Goal: Task Accomplishment & Management: Complete application form

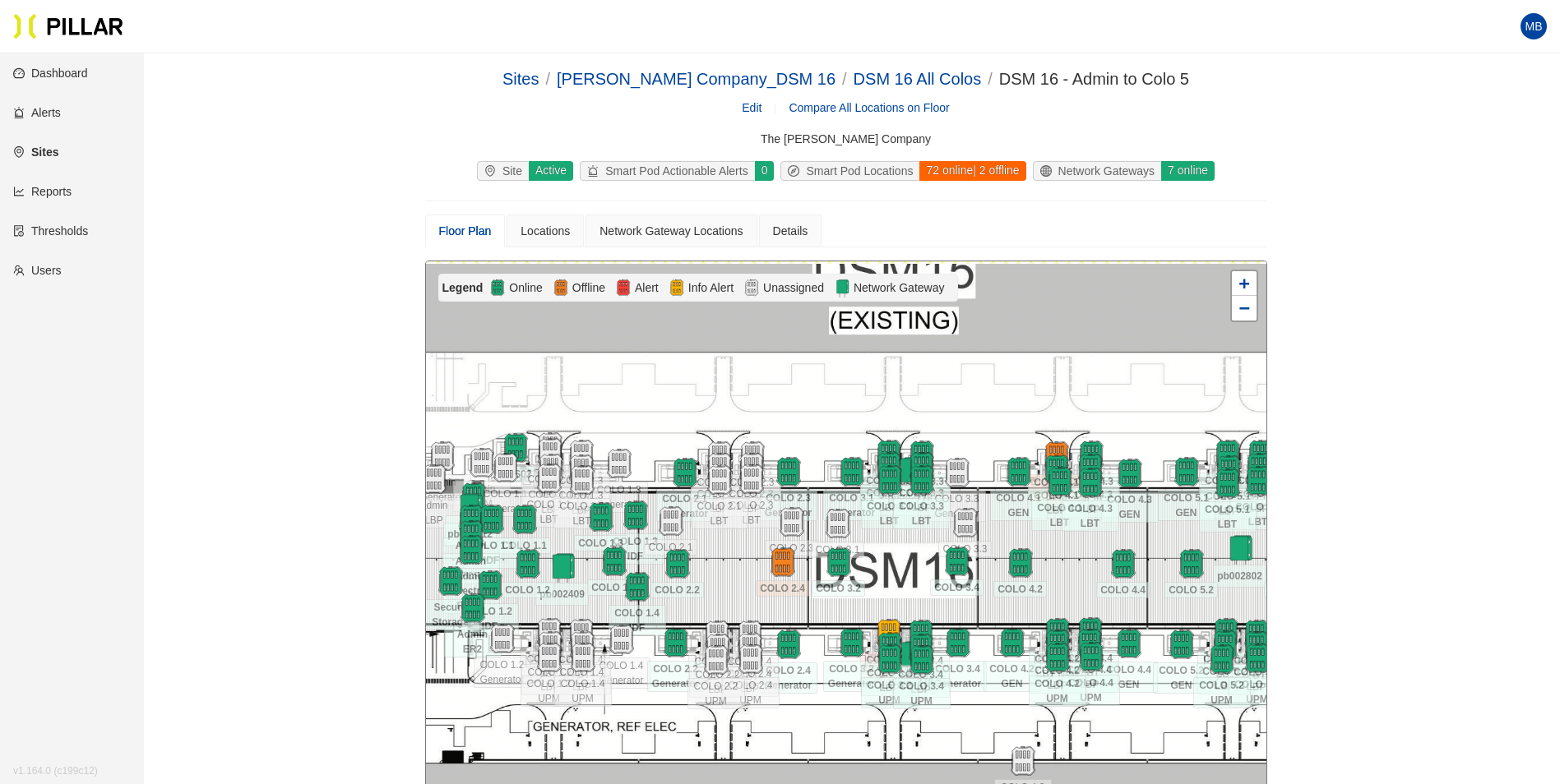
scroll to position [203, 0]
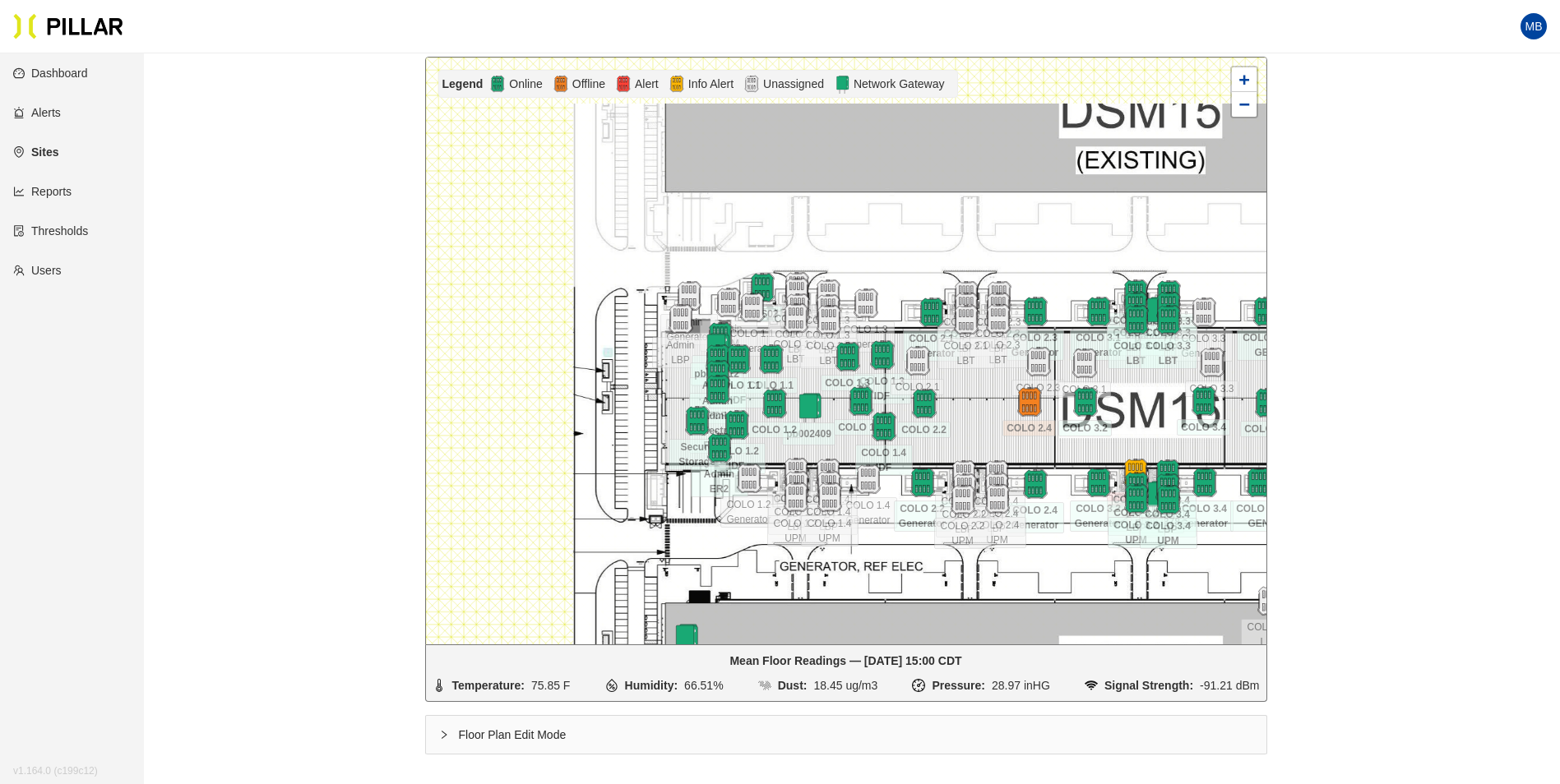
drag, startPoint x: 0, startPoint y: 0, endPoint x: 899, endPoint y: 225, distance: 926.7
click at [899, 225] on div at bounding box center [845, 350] width 840 height 587
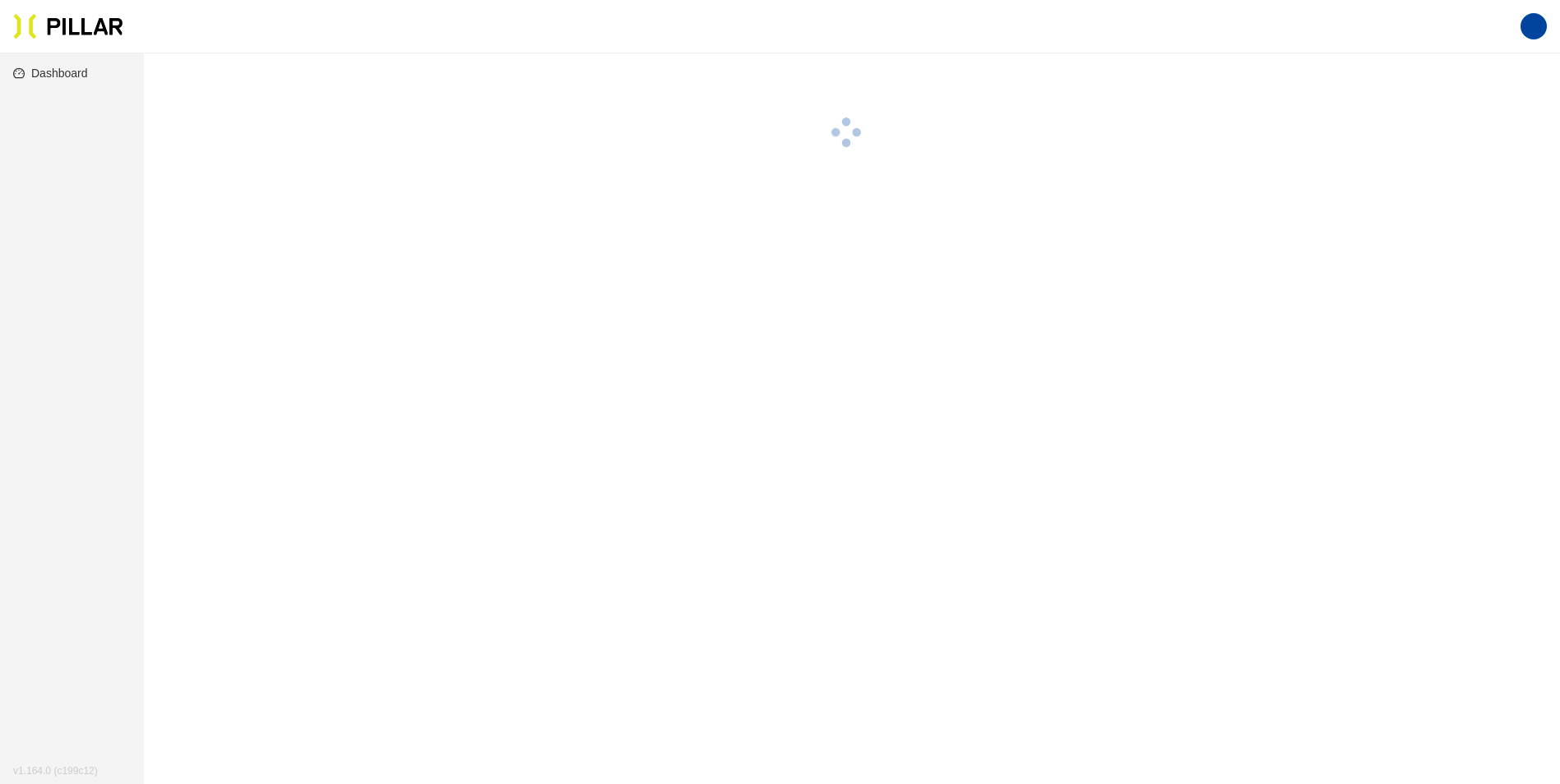
scroll to position [54, 0]
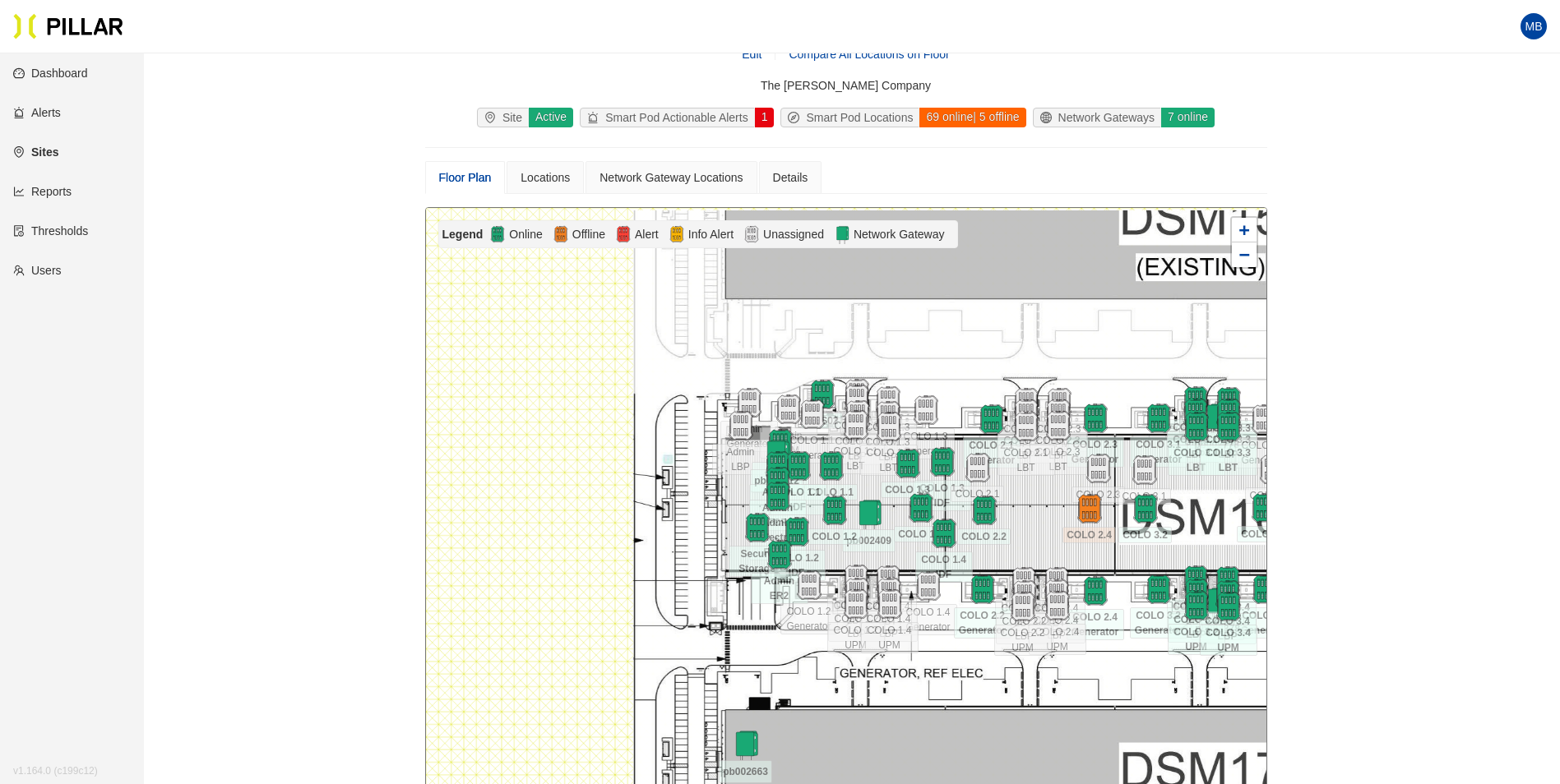
drag, startPoint x: 632, startPoint y: 336, endPoint x: 939, endPoint y: 336, distance: 307.0
click at [939, 336] on div at bounding box center [845, 501] width 840 height 587
click at [540, 178] on div "Locations" at bounding box center [544, 177] width 49 height 18
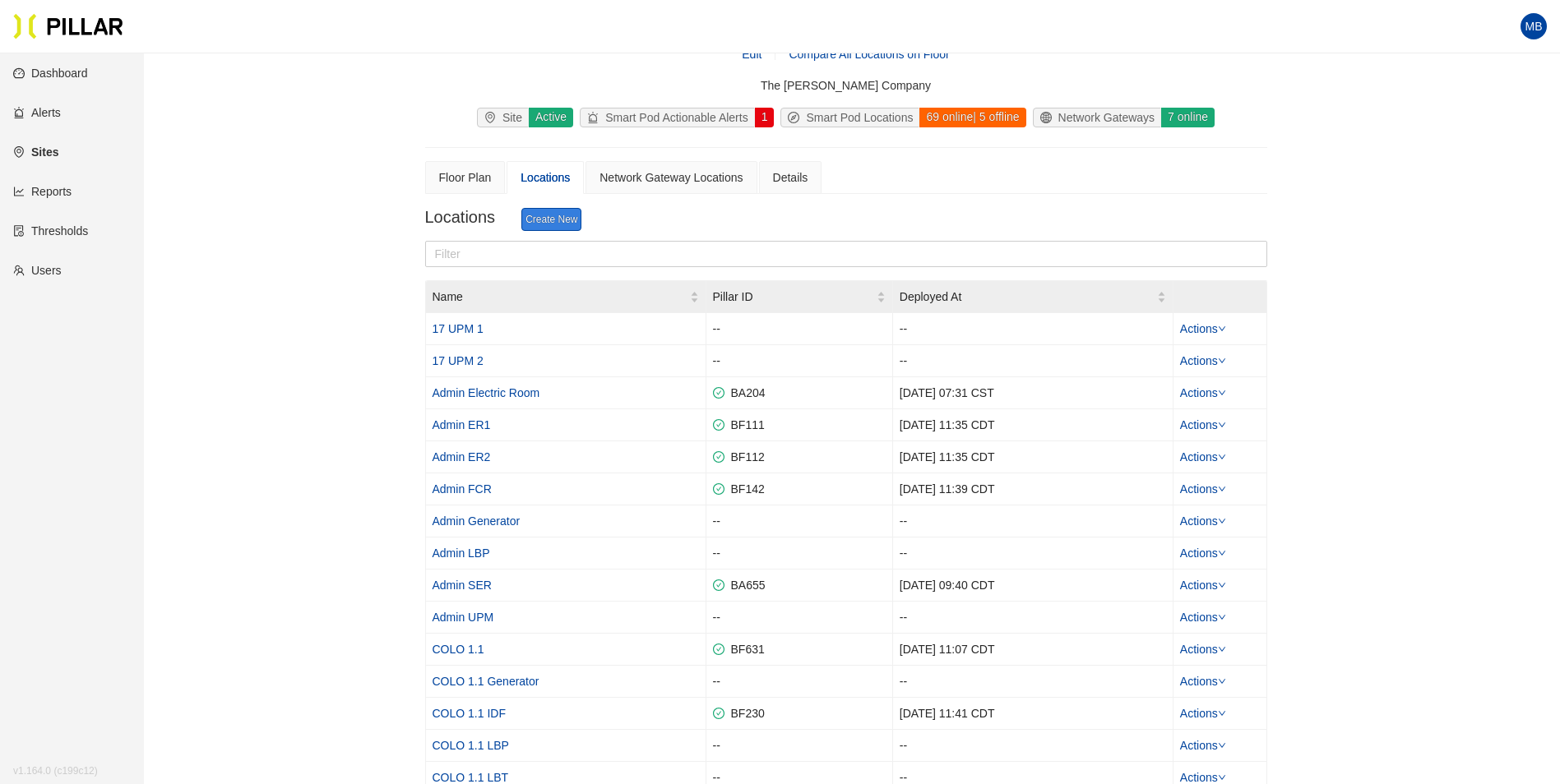
click at [542, 223] on link "Create New" at bounding box center [550, 220] width 60 height 23
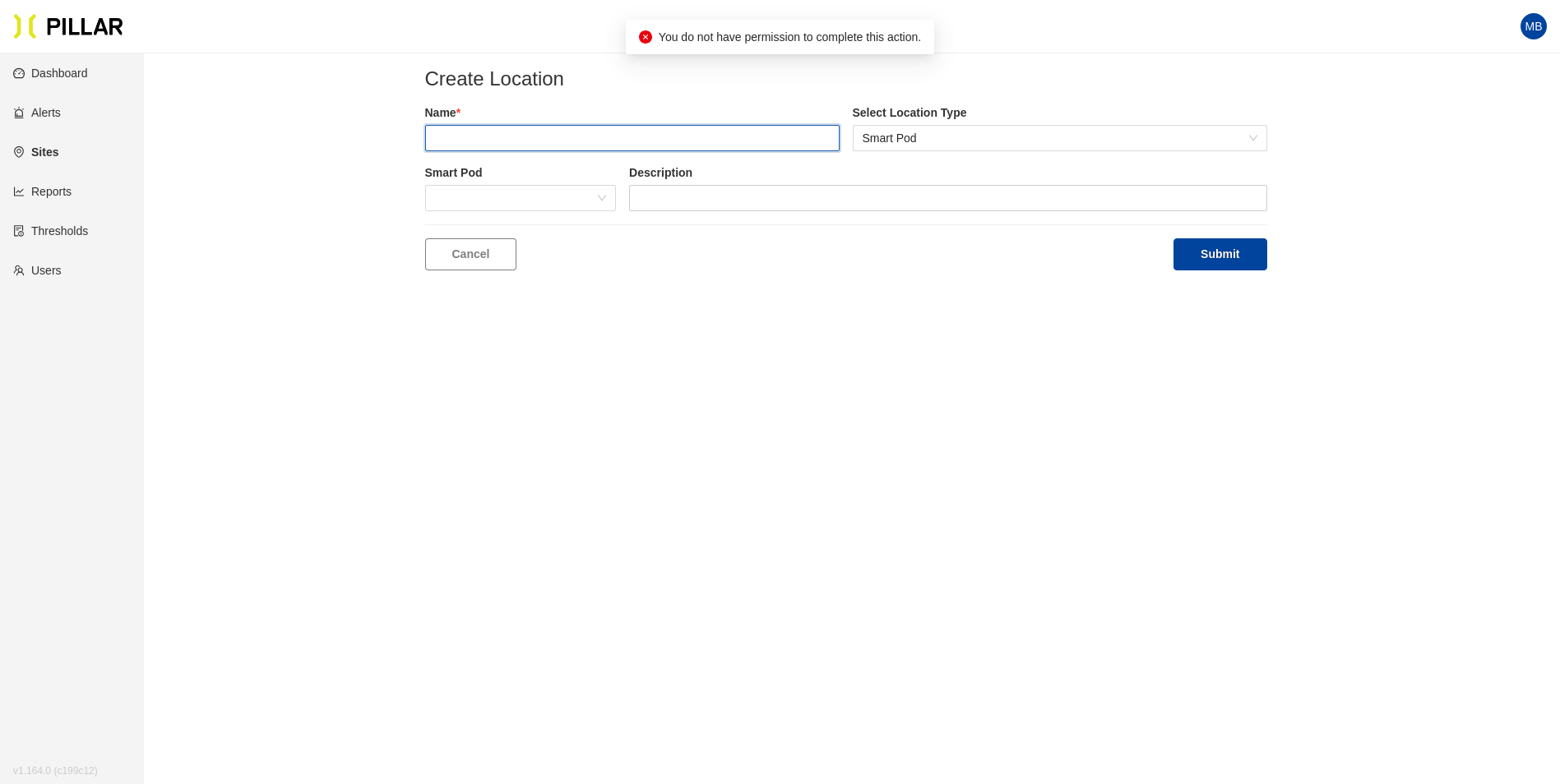
click at [527, 136] on input "text" at bounding box center [632, 137] width 414 height 26
click at [537, 198] on span at bounding box center [521, 198] width 172 height 25
type input "[GEOGRAPHIC_DATA]"
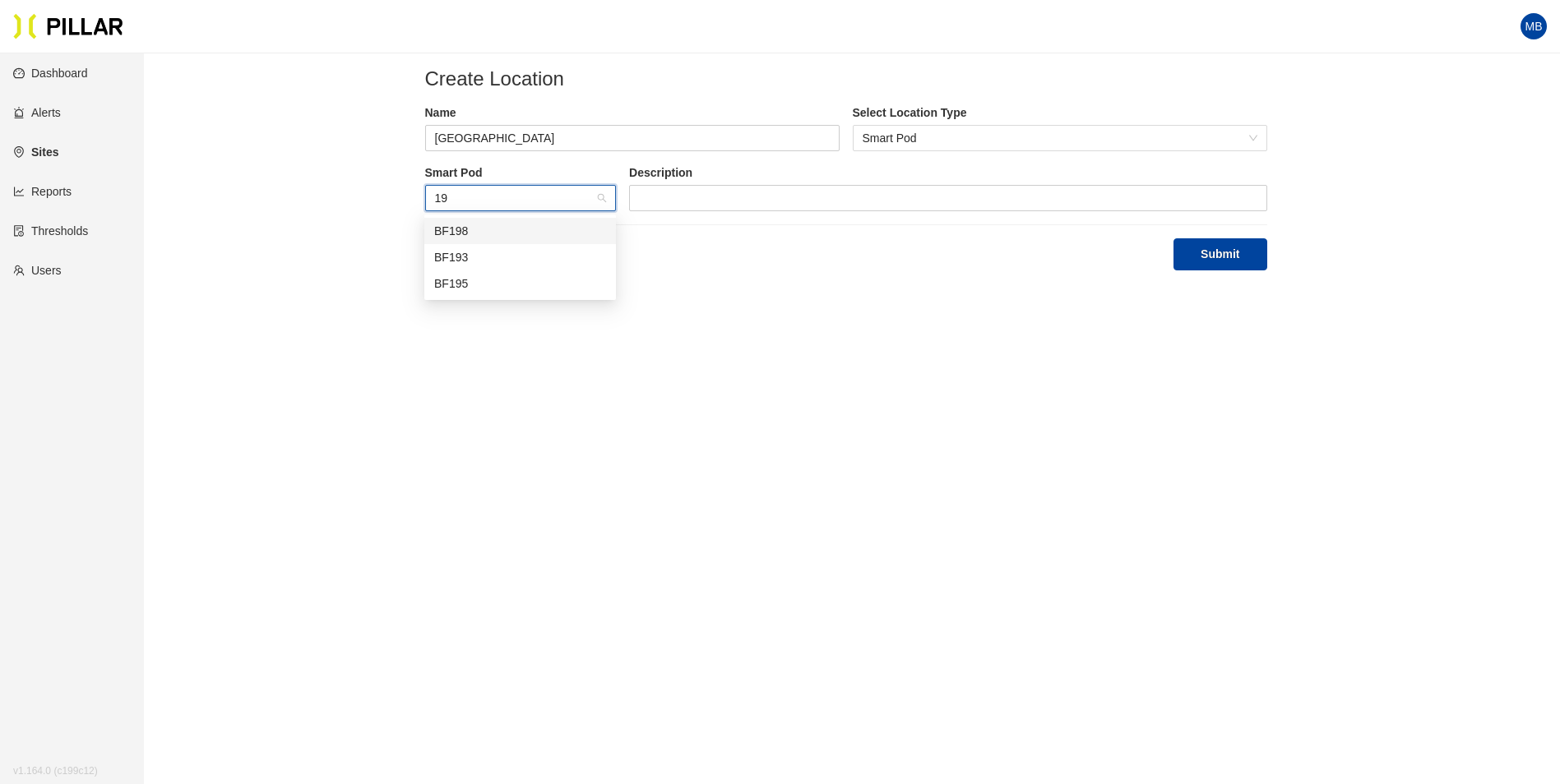
type input "193"
click at [512, 231] on div "BF193" at bounding box center [520, 231] width 172 height 18
click at [1234, 254] on button "Submit" at bounding box center [1220, 254] width 93 height 32
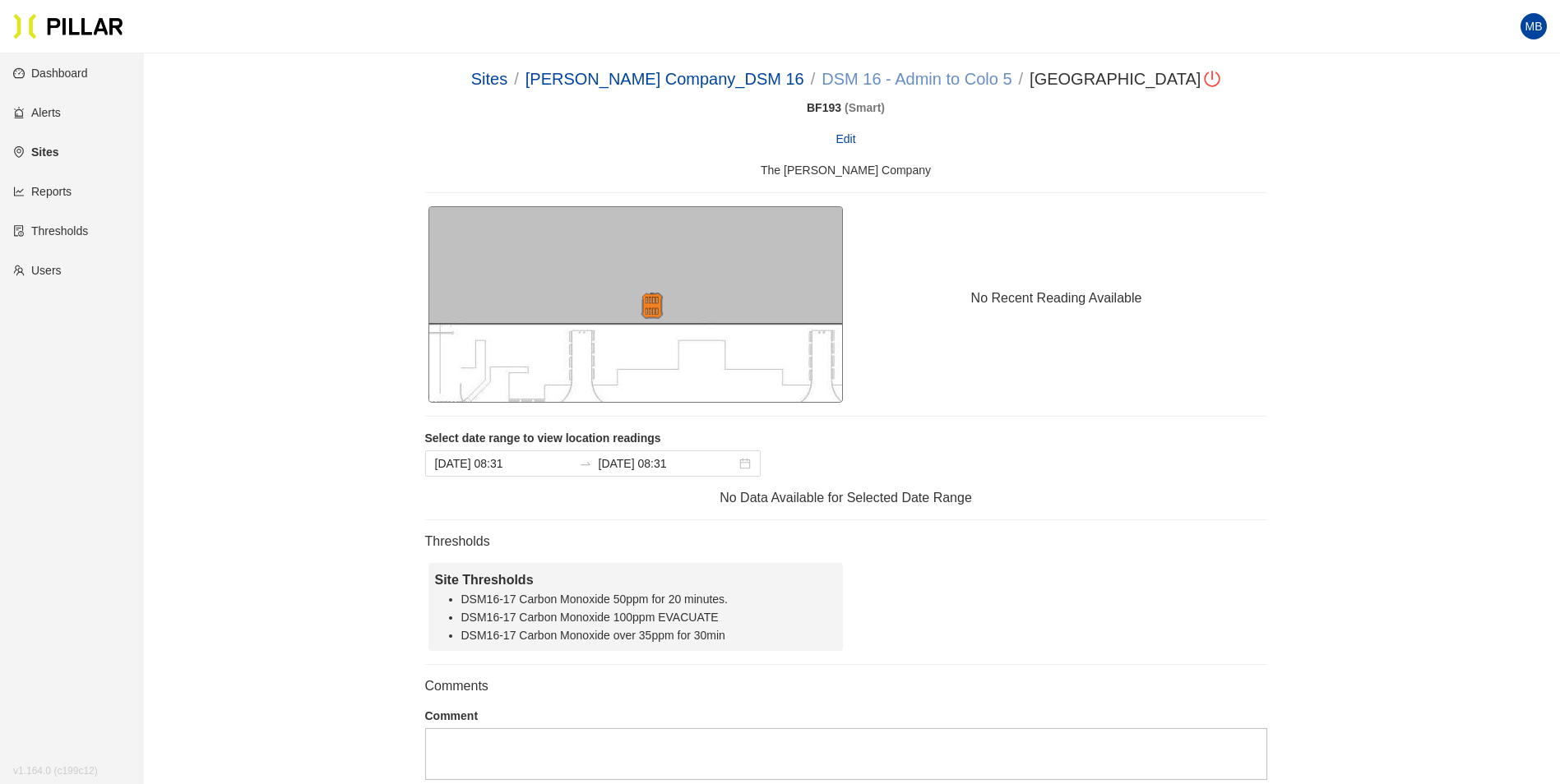
click at [902, 74] on link "DSM 16 - Admin to Colo 5" at bounding box center [916, 79] width 190 height 18
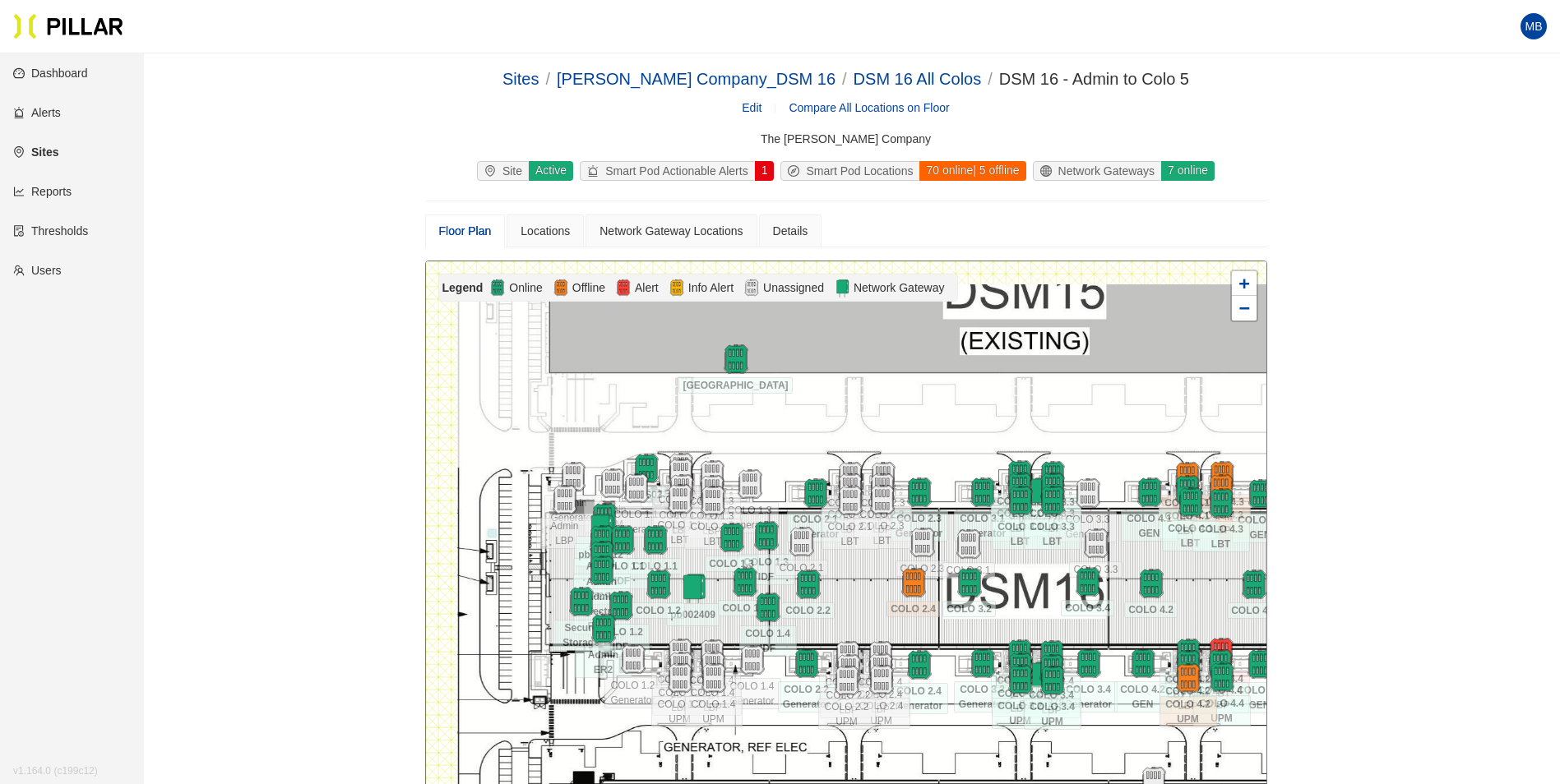
click at [1232, 403] on div at bounding box center [845, 555] width 840 height 587
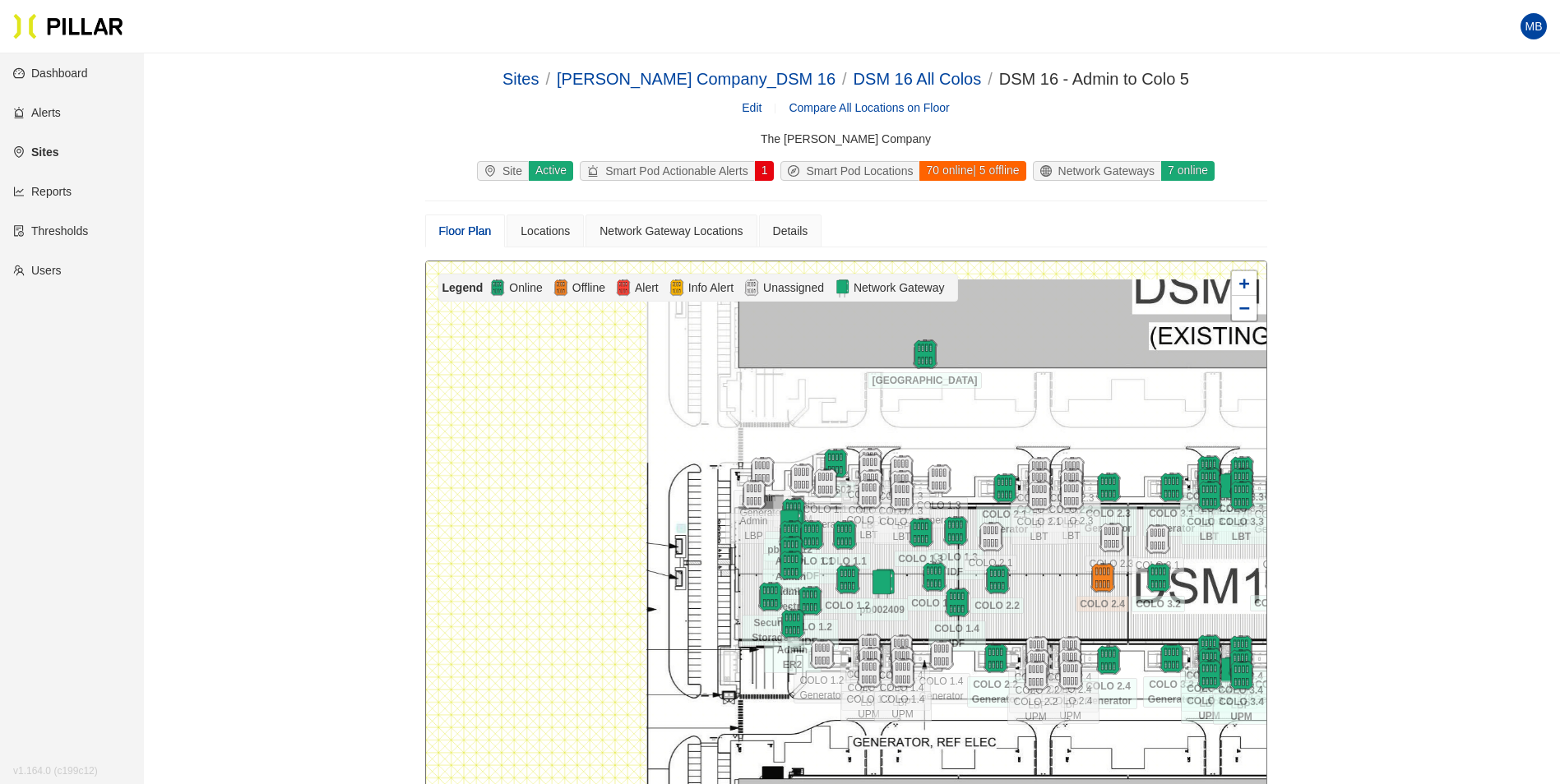
click at [1045, 410] on div at bounding box center [845, 555] width 840 height 587
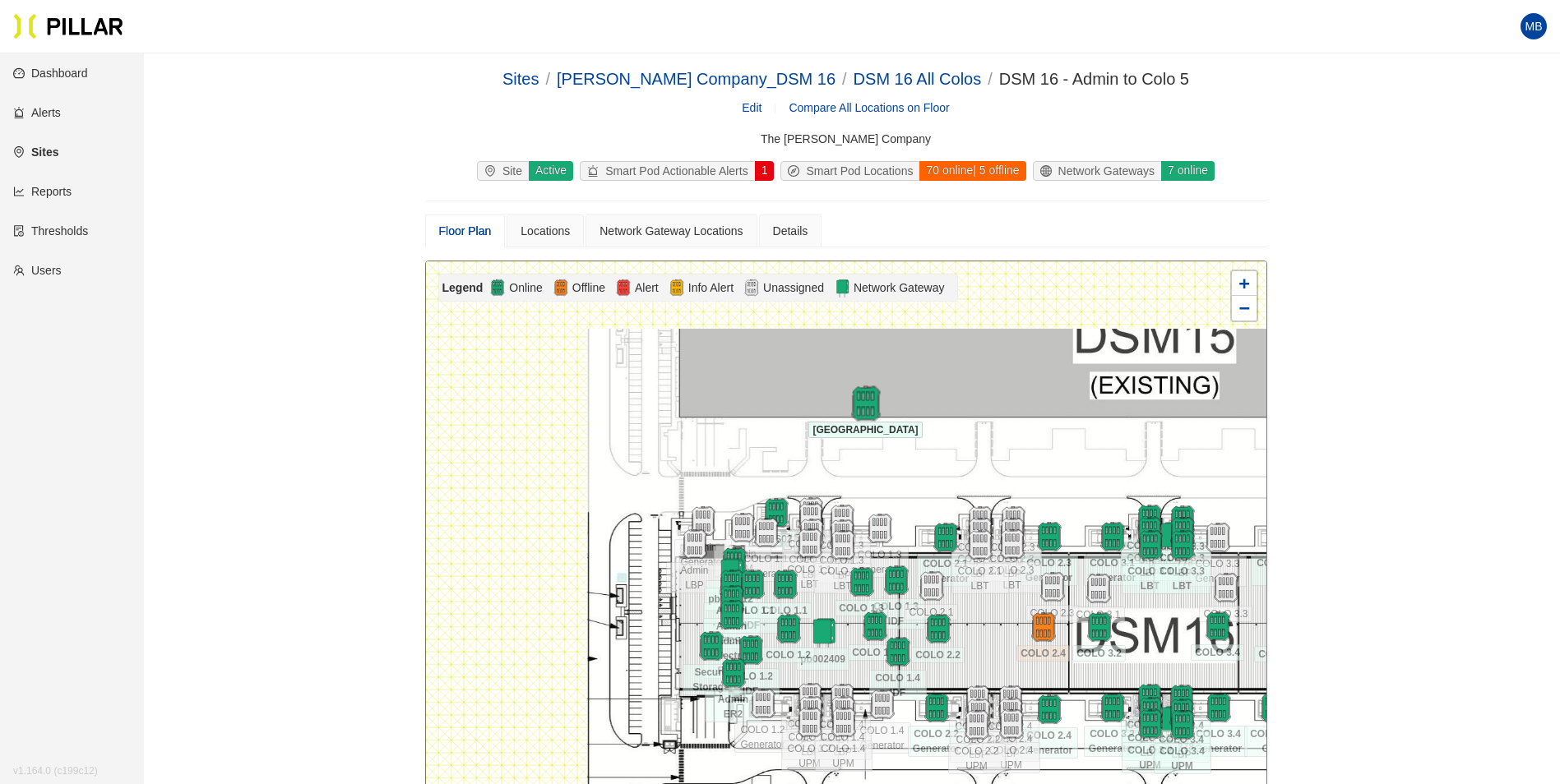
click at [866, 401] on img at bounding box center [864, 403] width 35 height 35
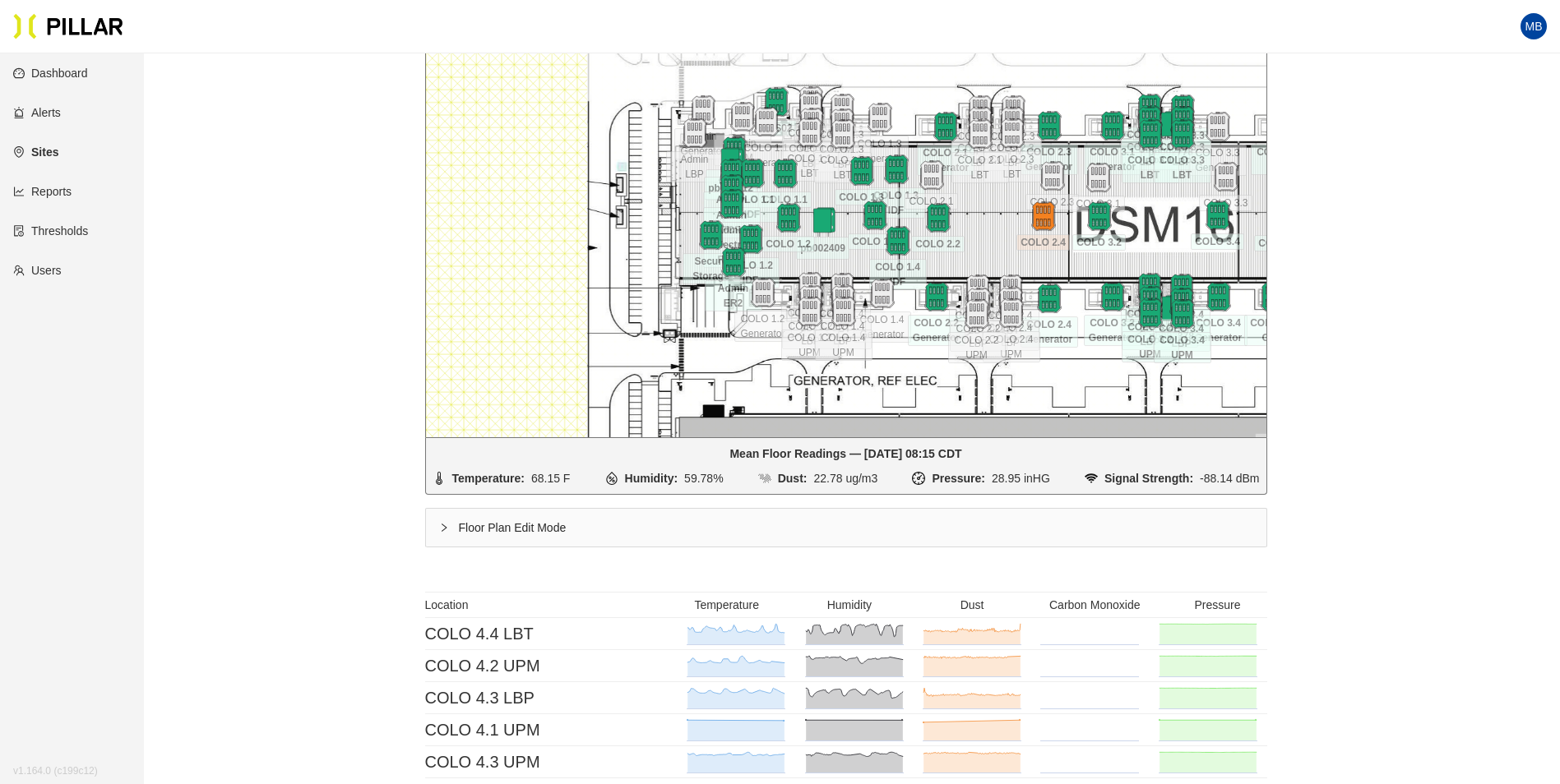
click at [488, 524] on div "Floor Plan Edit Mode" at bounding box center [845, 528] width 840 height 38
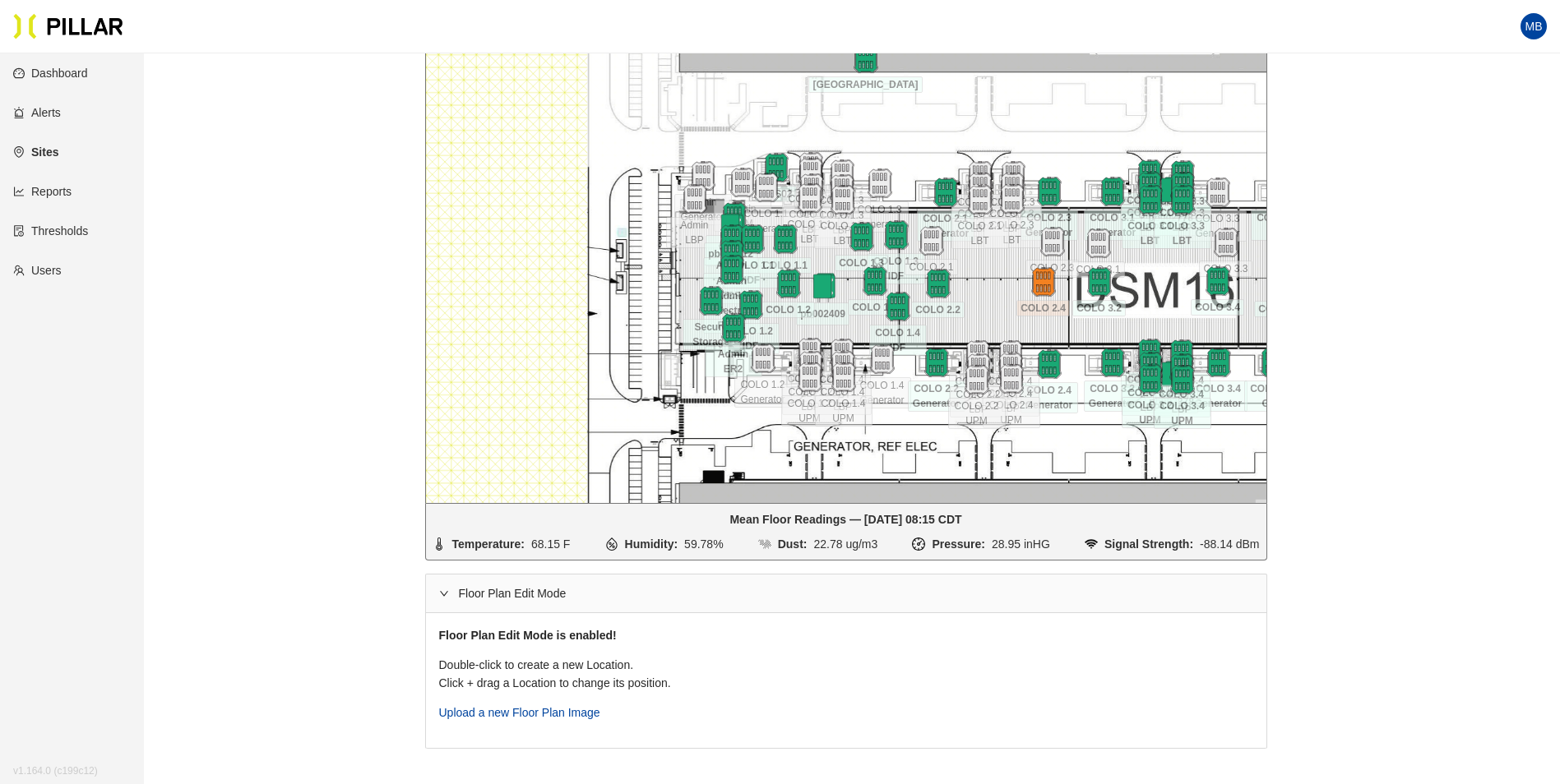
scroll to position [246, 0]
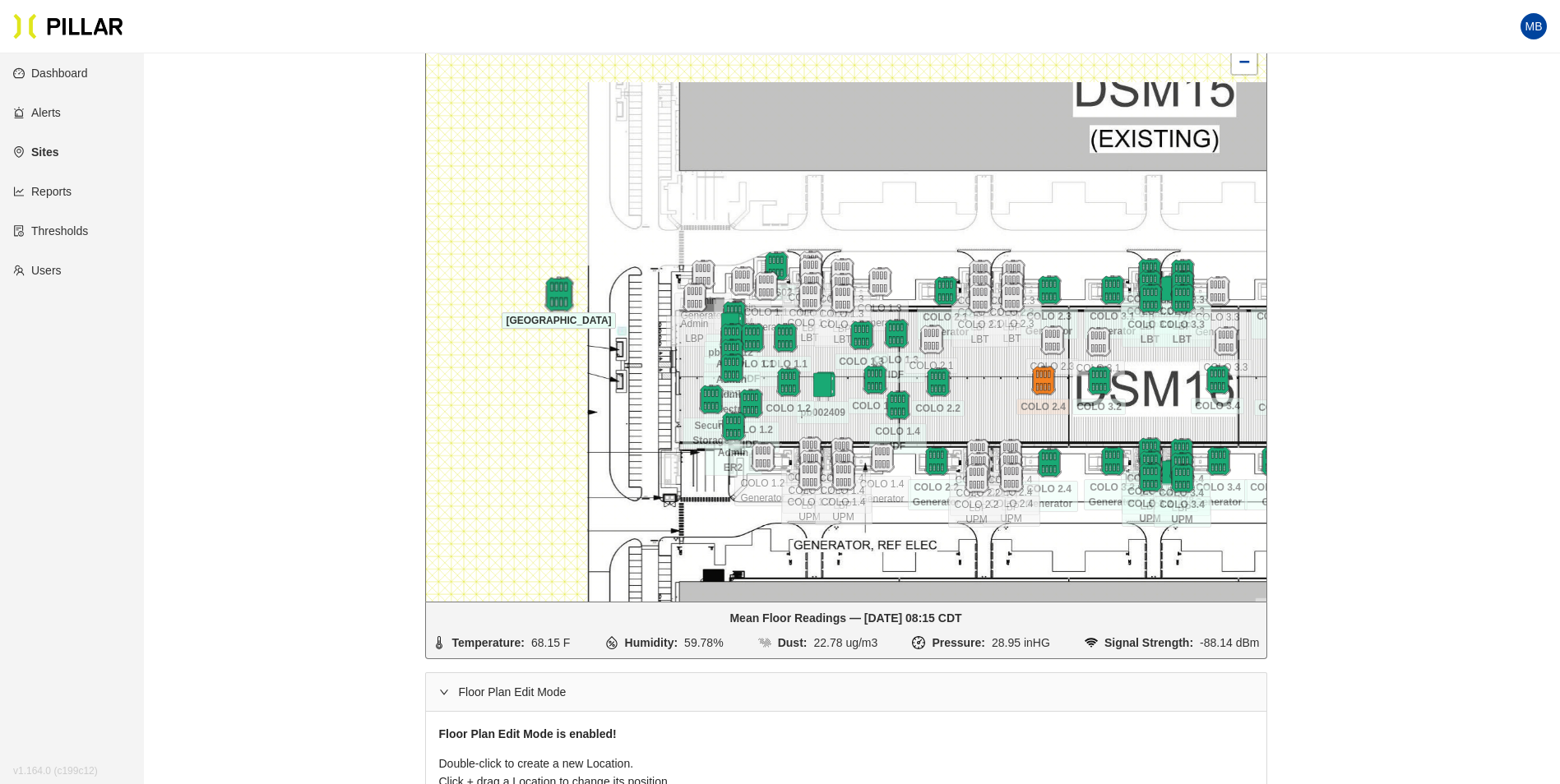
drag, startPoint x: 872, startPoint y: 168, endPoint x: 566, endPoint y: 305, distance: 335.3
click at [566, 305] on img at bounding box center [558, 294] width 35 height 35
click at [467, 686] on div "Floor Plan Edit Mode" at bounding box center [845, 692] width 840 height 38
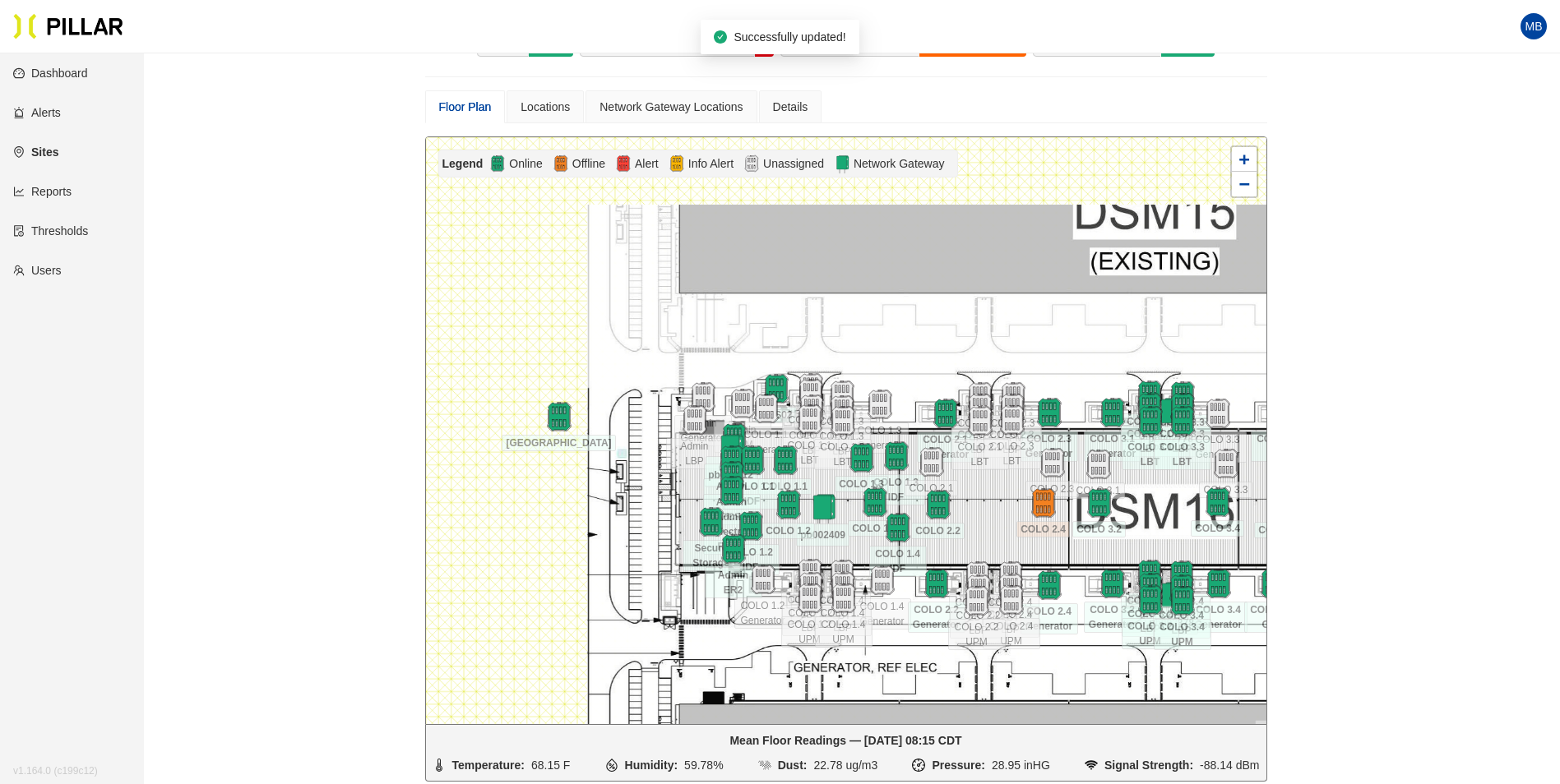
scroll to position [82, 0]
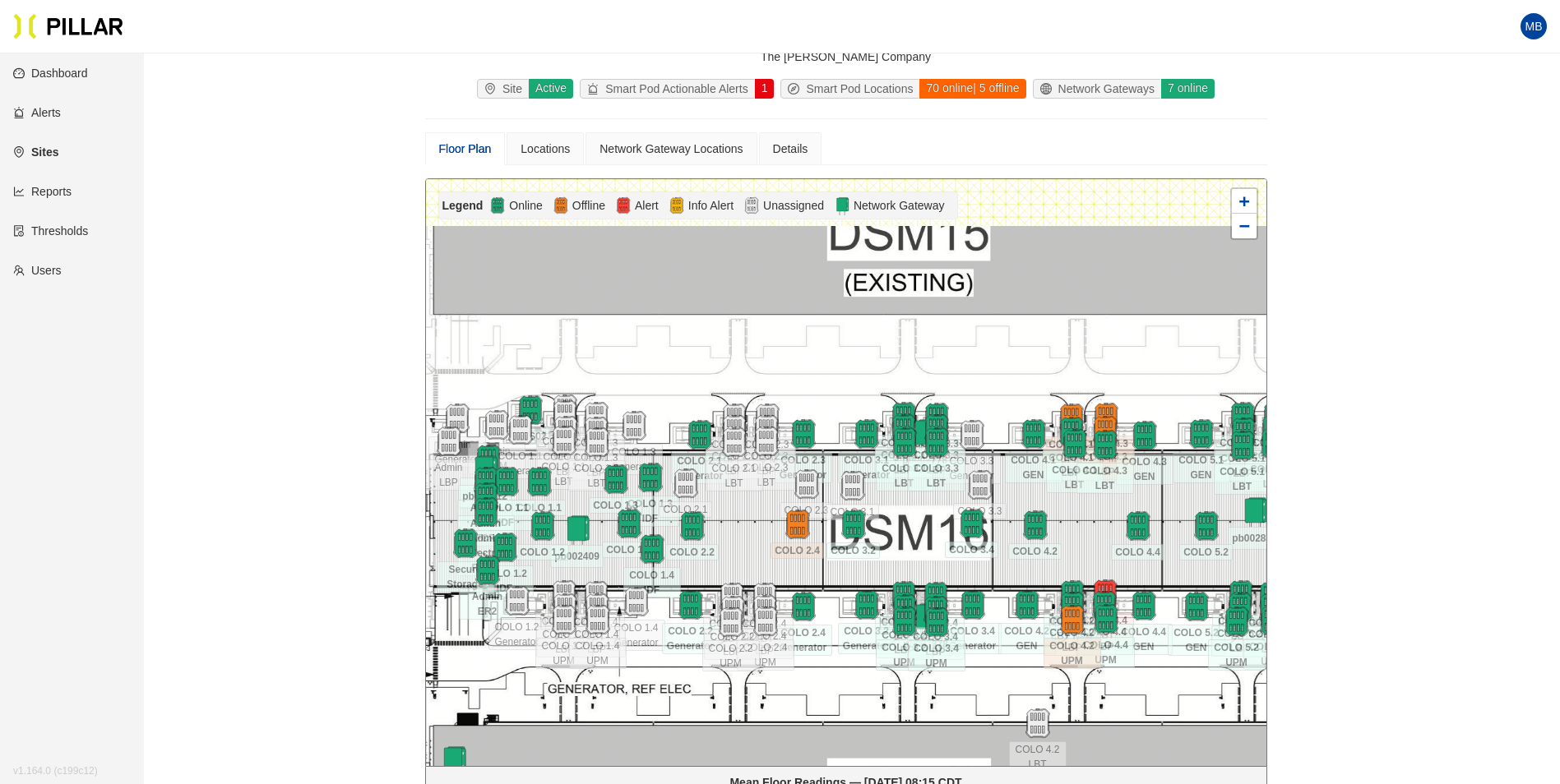
drag, startPoint x: 1067, startPoint y: 384, endPoint x: 821, endPoint y: 363, distance: 246.9
click at [821, 363] on div at bounding box center [845, 472] width 840 height 587
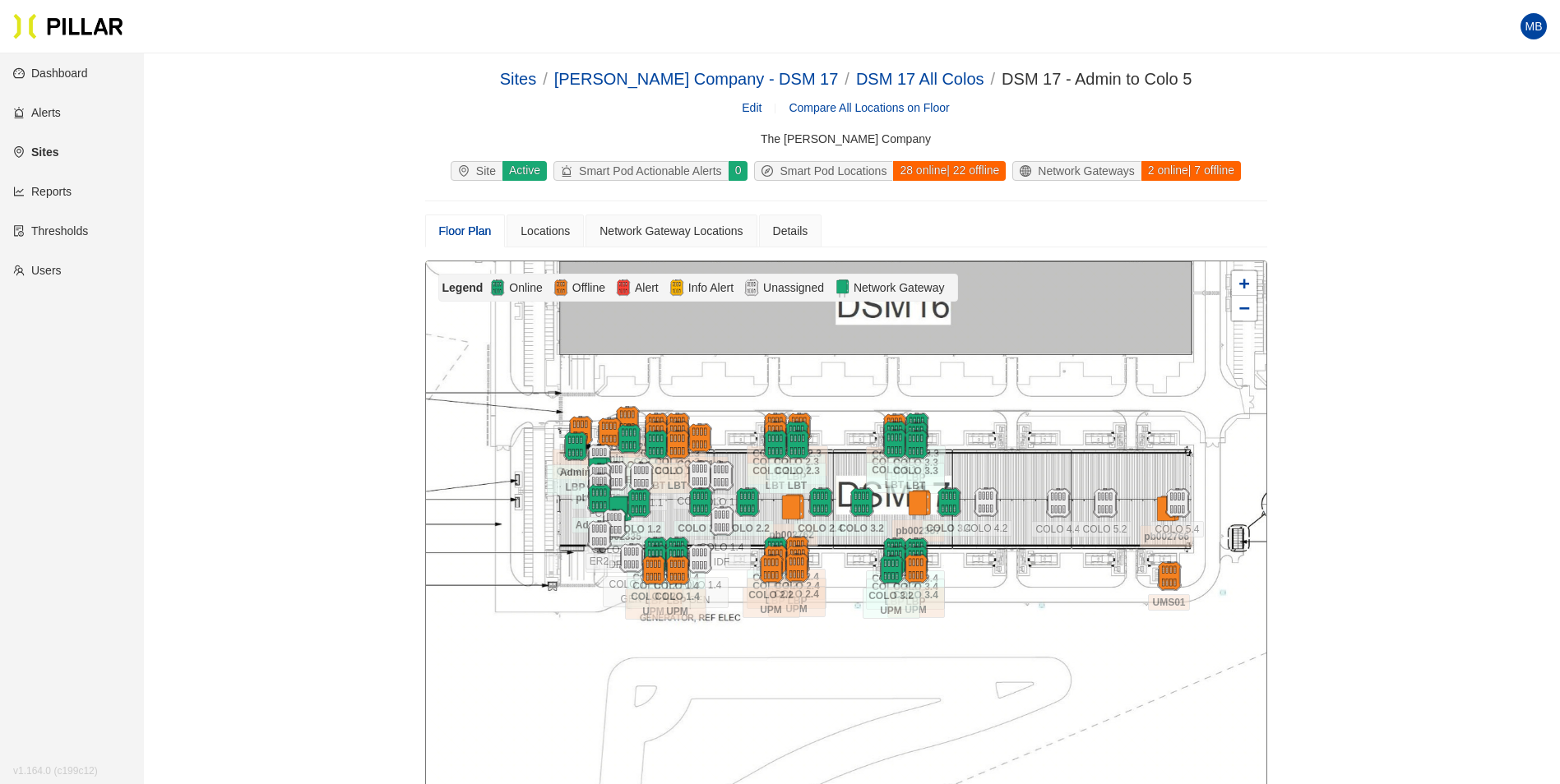
scroll to position [135, 0]
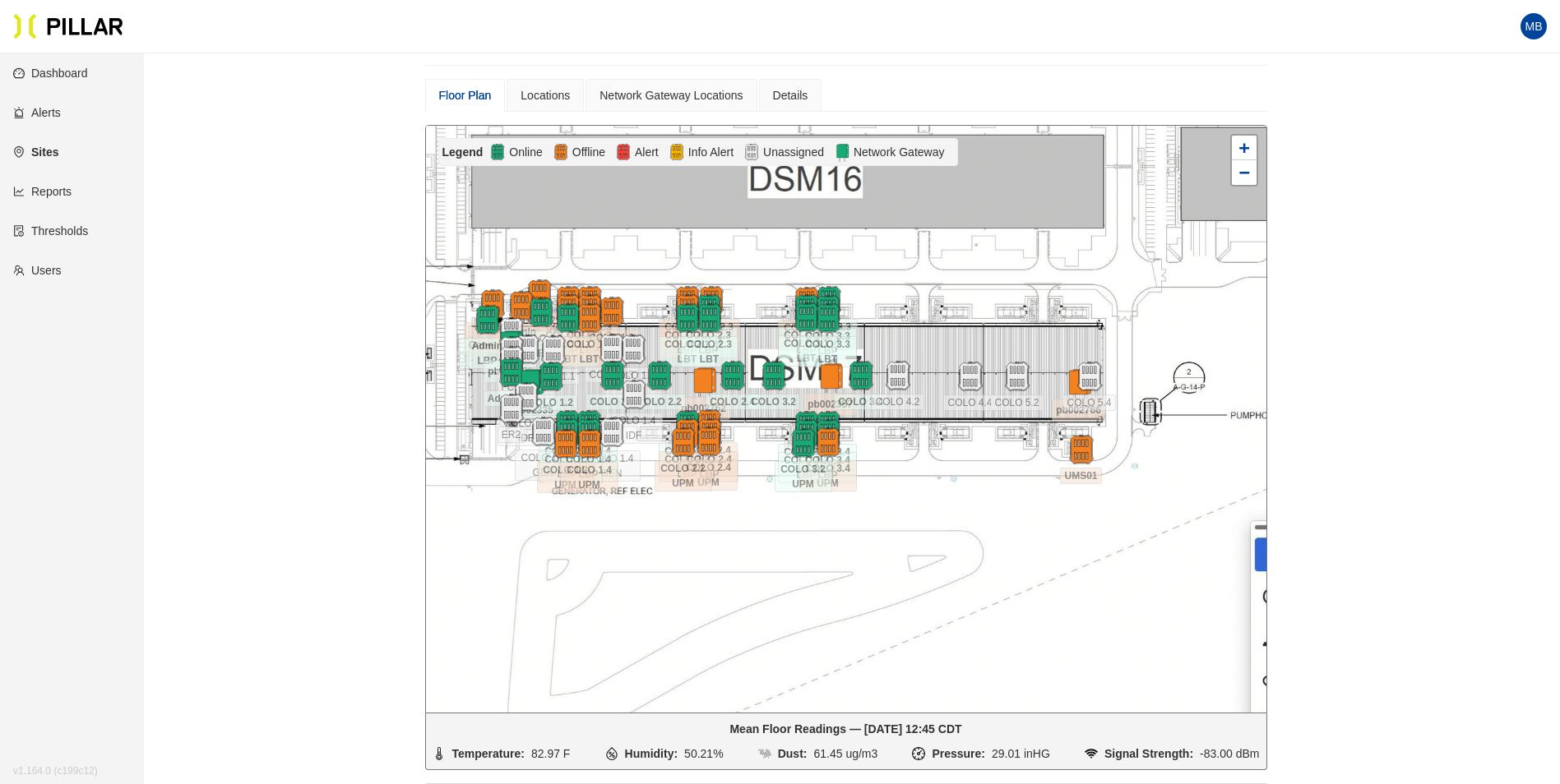
drag, startPoint x: 1062, startPoint y: 326, endPoint x: 975, endPoint y: 335, distance: 87.5
click at [975, 335] on div at bounding box center [845, 418] width 840 height 587
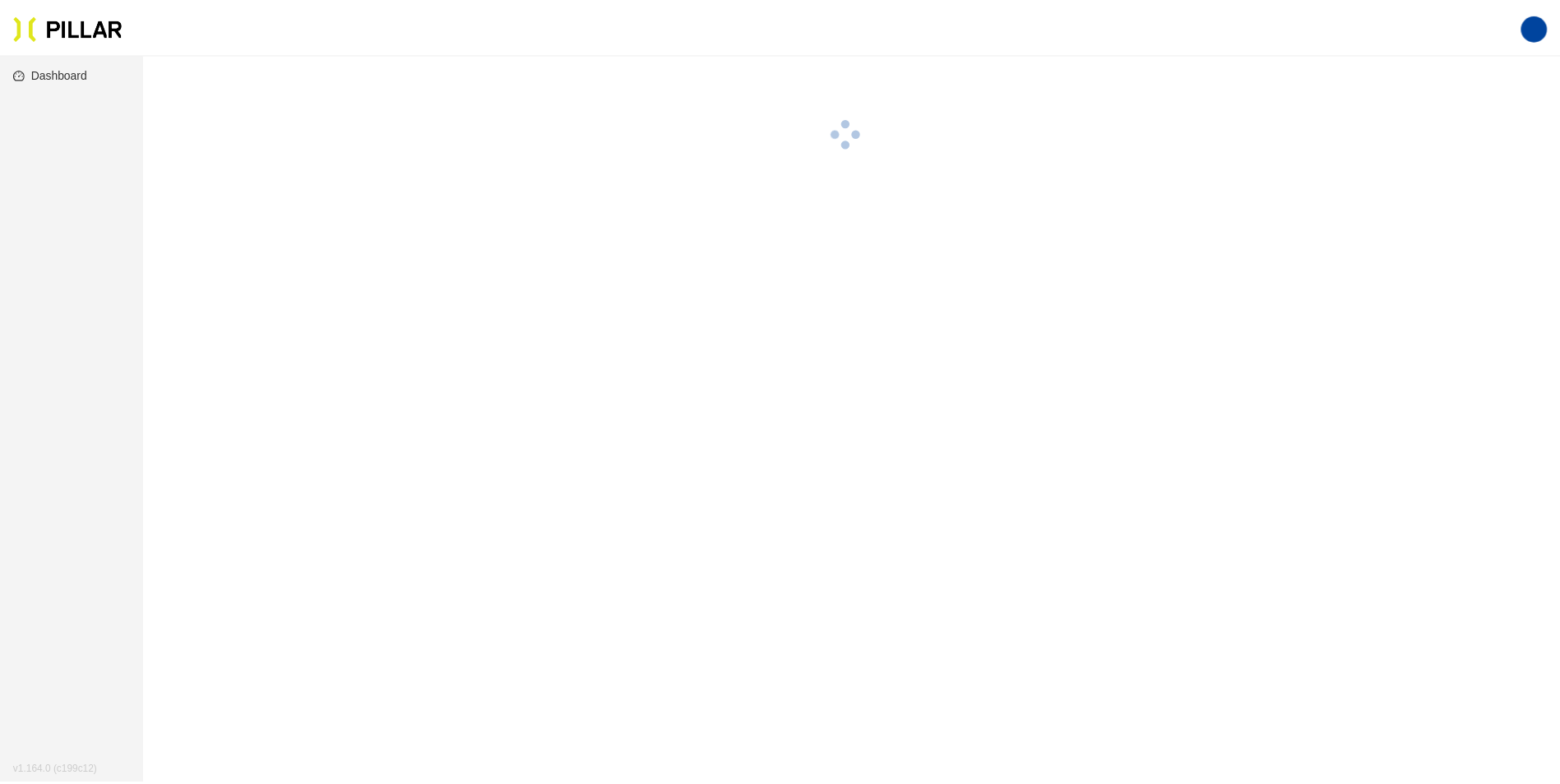
scroll to position [54, 0]
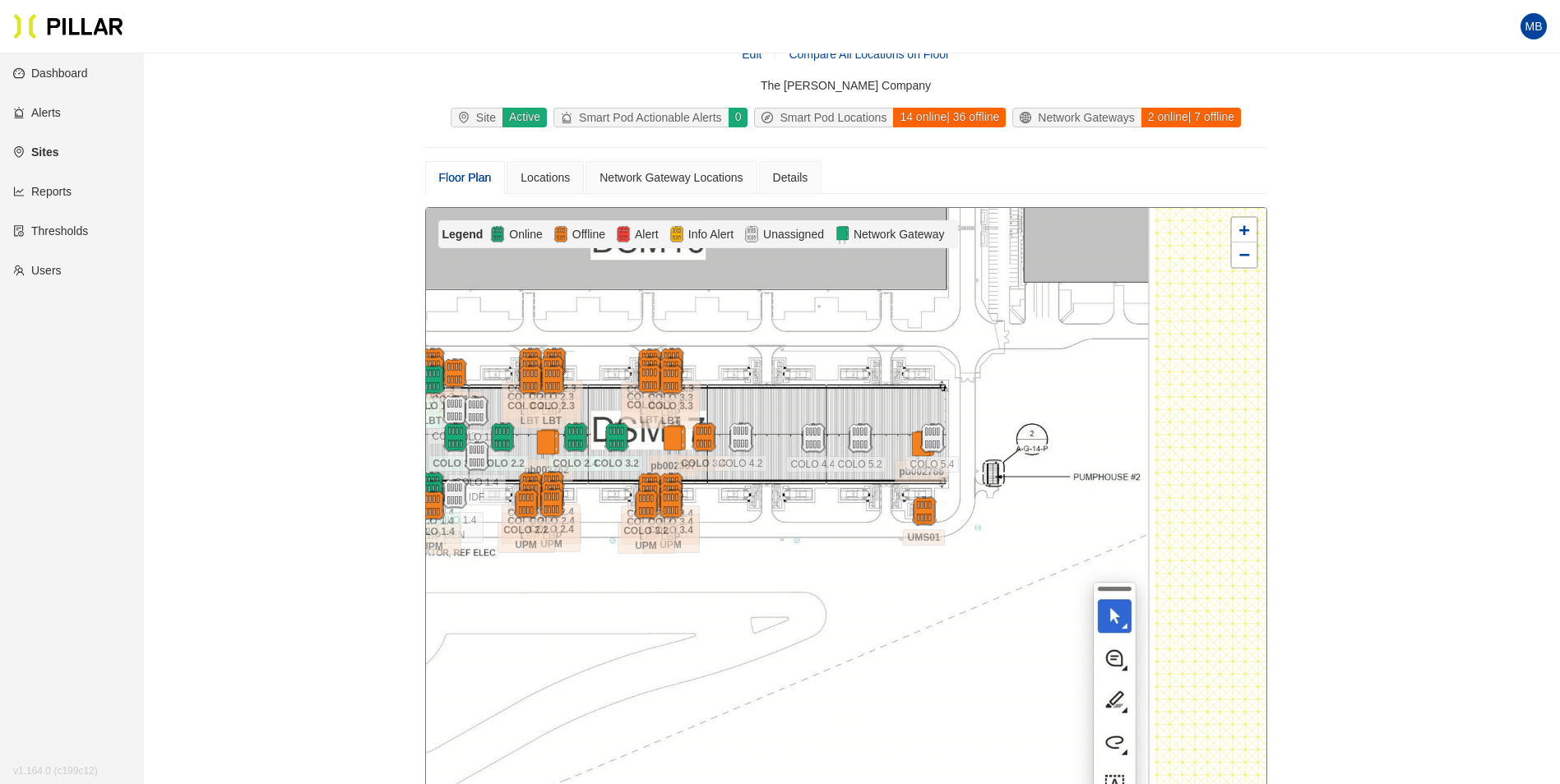
drag, startPoint x: 1221, startPoint y: 426, endPoint x: 953, endPoint y: 393, distance: 270.0
click at [953, 393] on div at bounding box center [845, 501] width 840 height 587
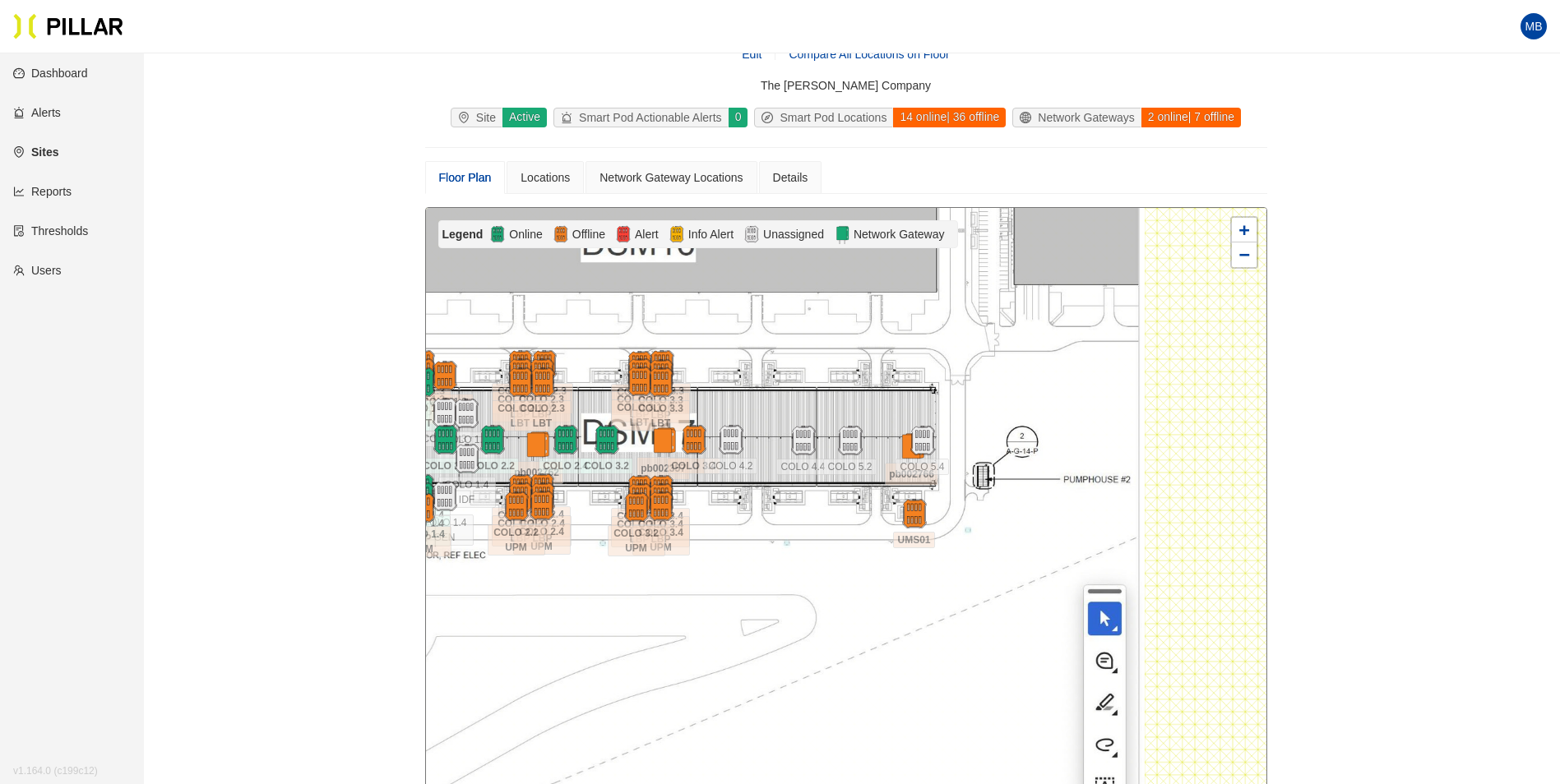
drag, startPoint x: 866, startPoint y: 381, endPoint x: 849, endPoint y: 383, distance: 17.1
click at [849, 383] on div at bounding box center [845, 501] width 840 height 587
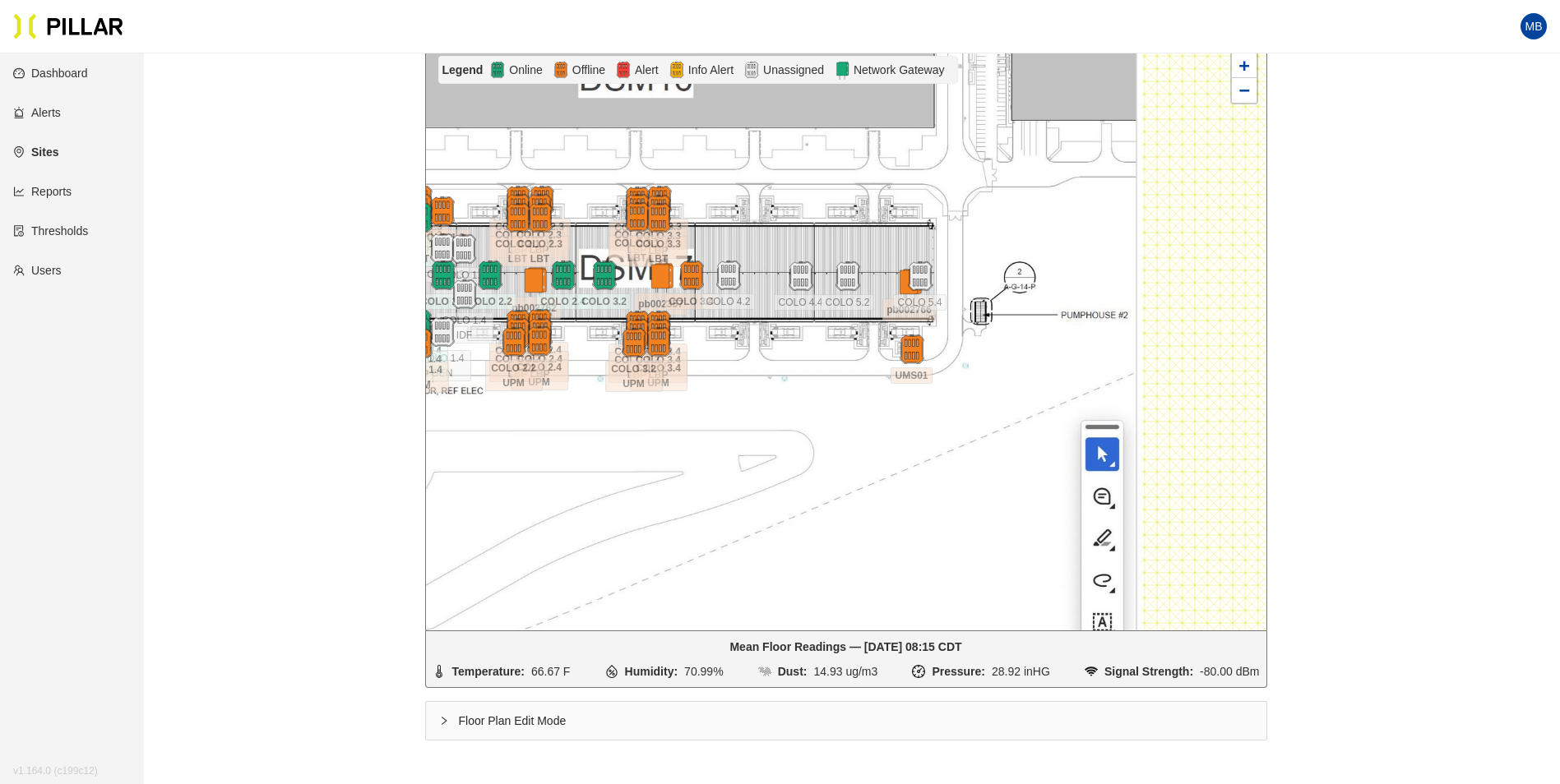
scroll to position [0, 0]
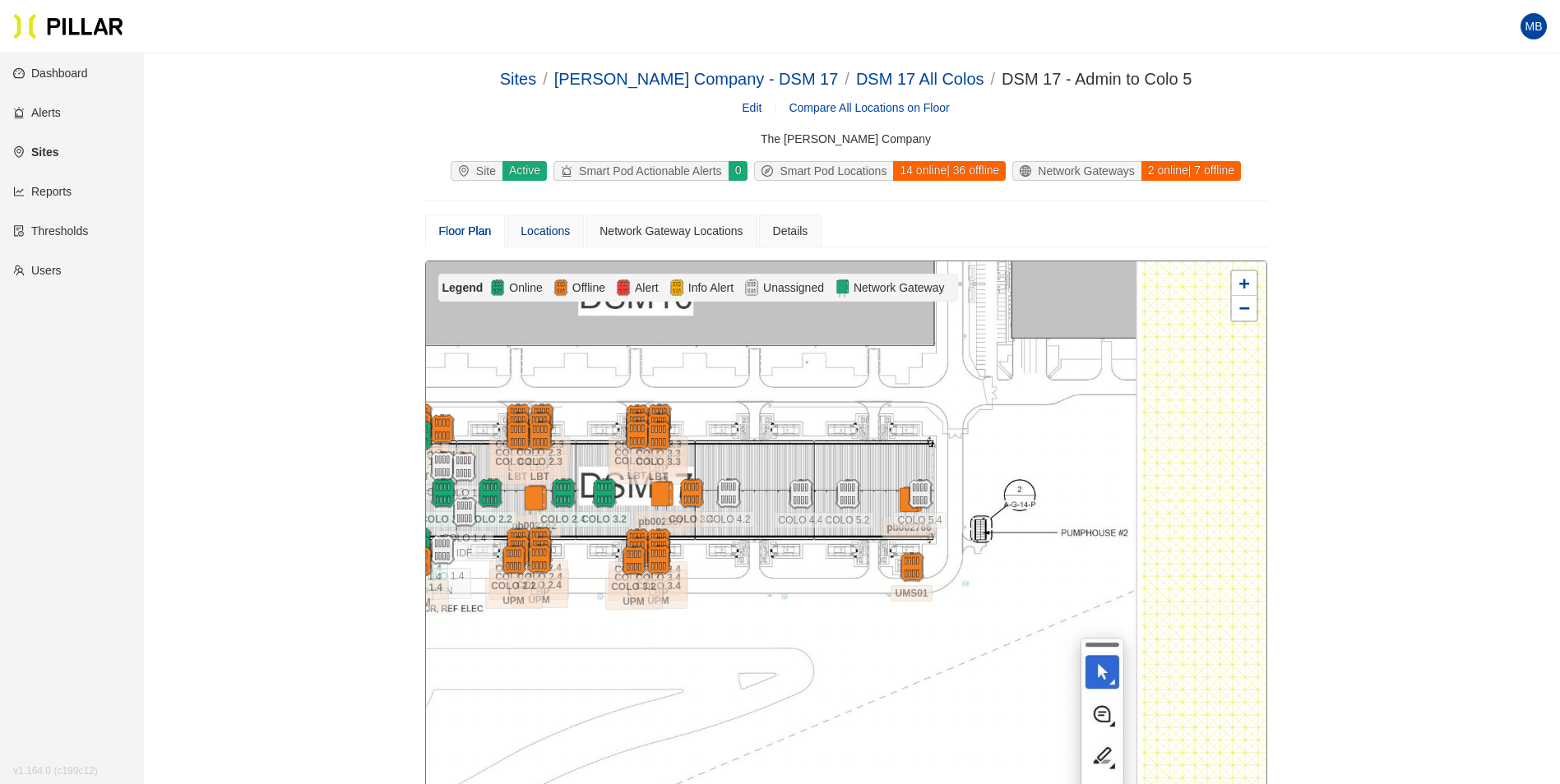
click at [535, 225] on div "Locations" at bounding box center [544, 231] width 49 height 18
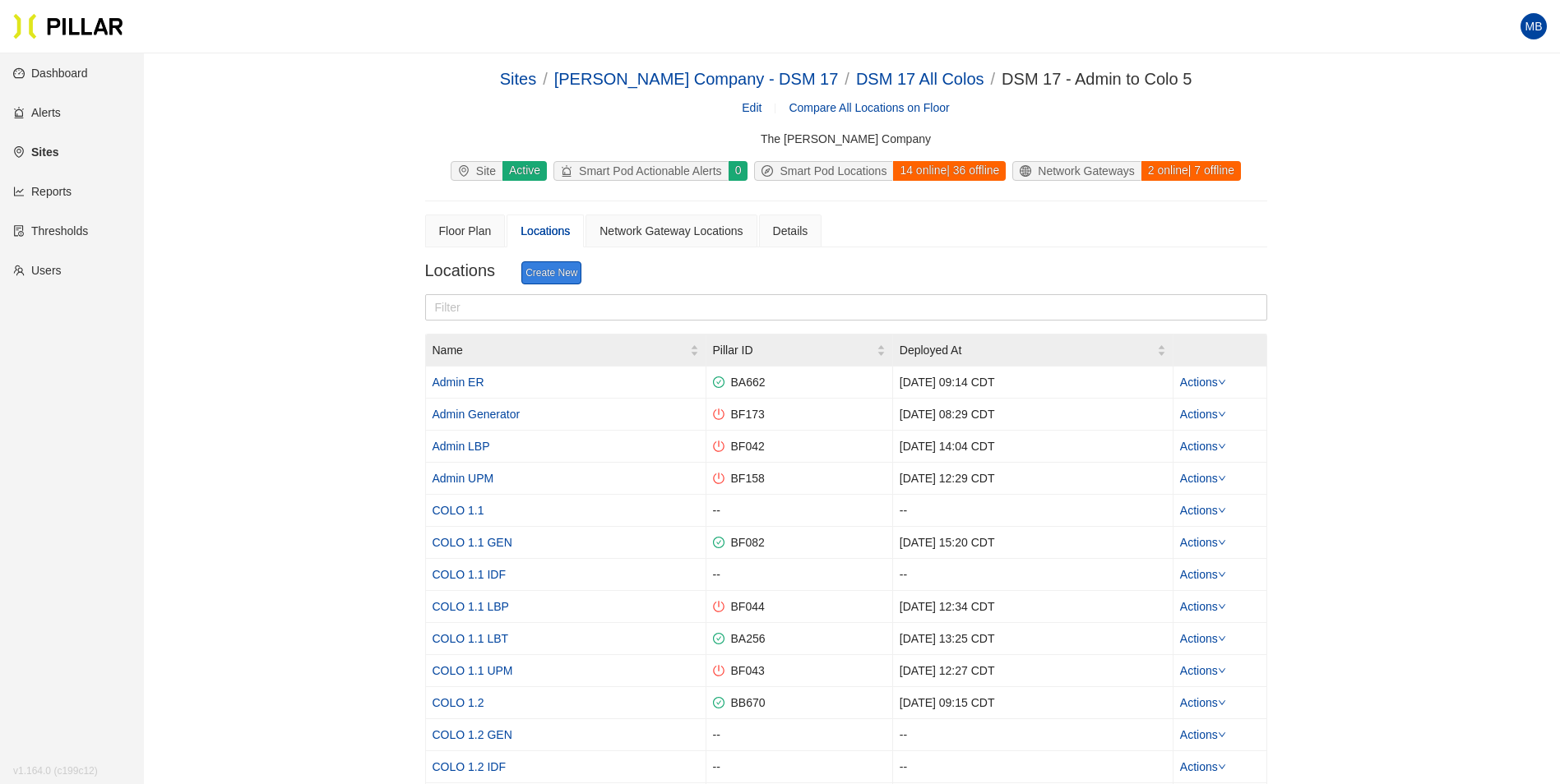
click at [554, 272] on link "Create New" at bounding box center [550, 273] width 60 height 23
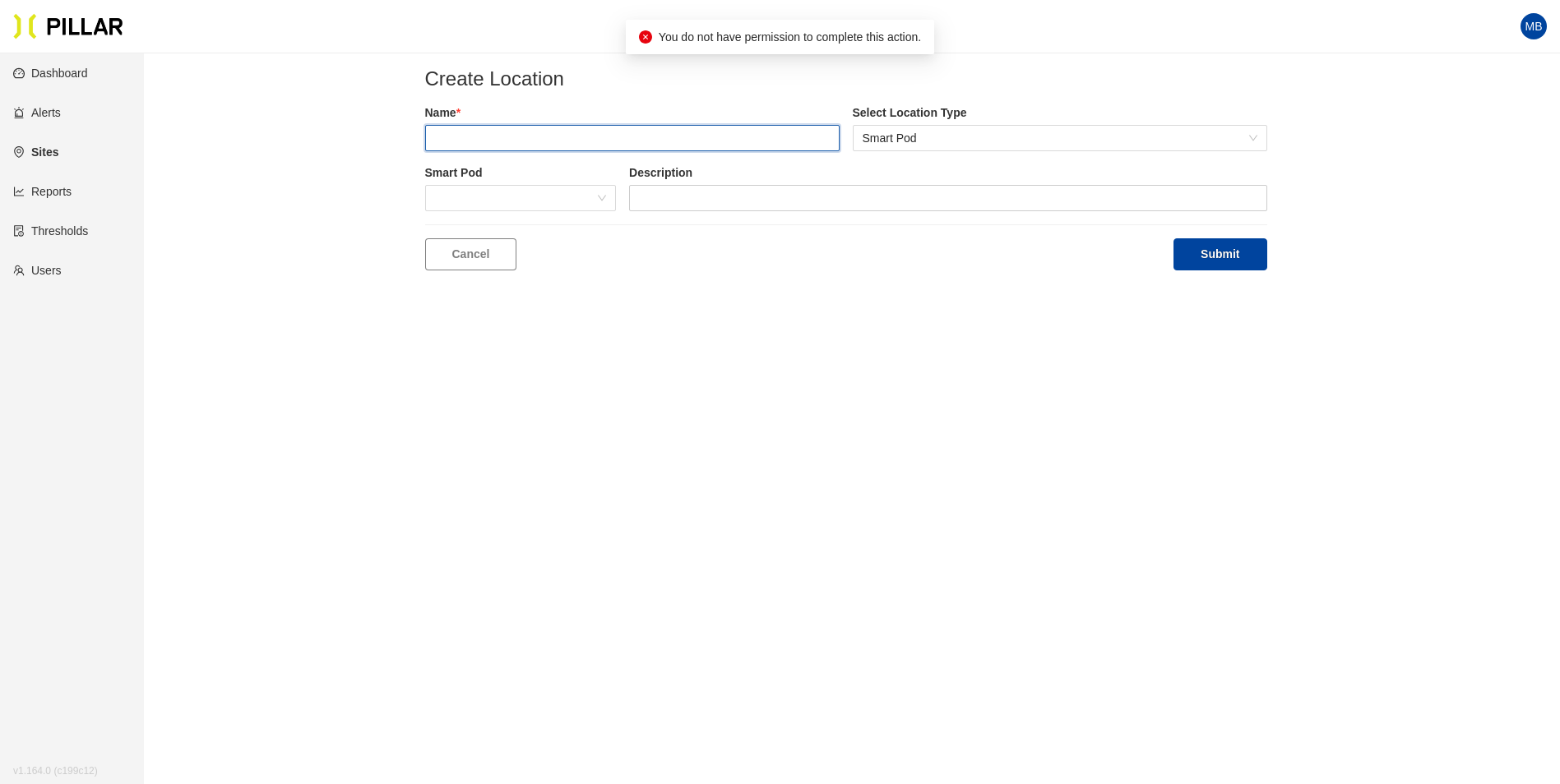
click at [510, 145] on input "text" at bounding box center [632, 137] width 414 height 26
click at [517, 190] on span at bounding box center [521, 198] width 172 height 25
type input "East Pumphouse"
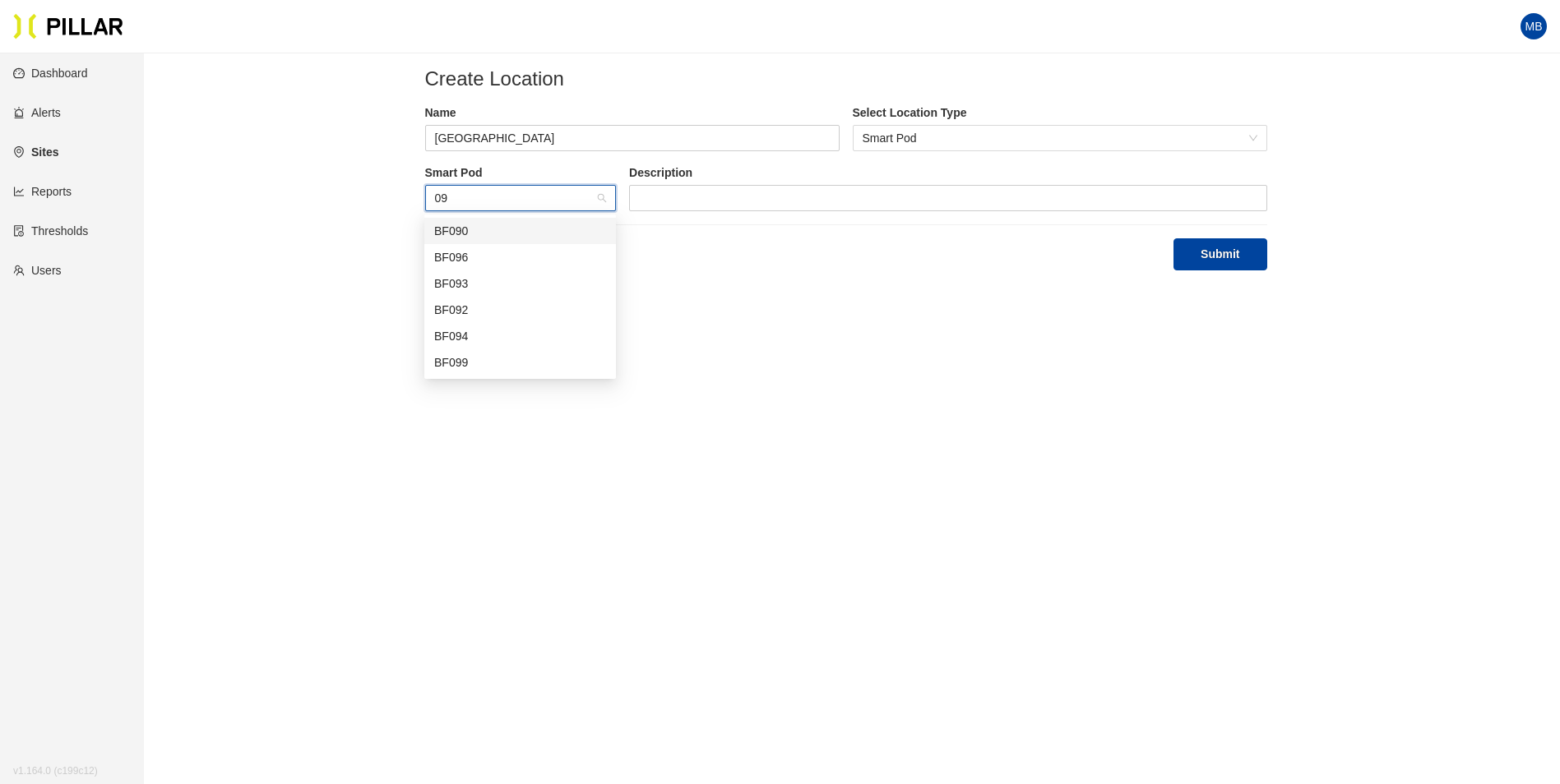
type input "096"
click at [550, 222] on div "BF096" at bounding box center [520, 231] width 172 height 18
click at [1225, 240] on button "Submit" at bounding box center [1220, 254] width 93 height 32
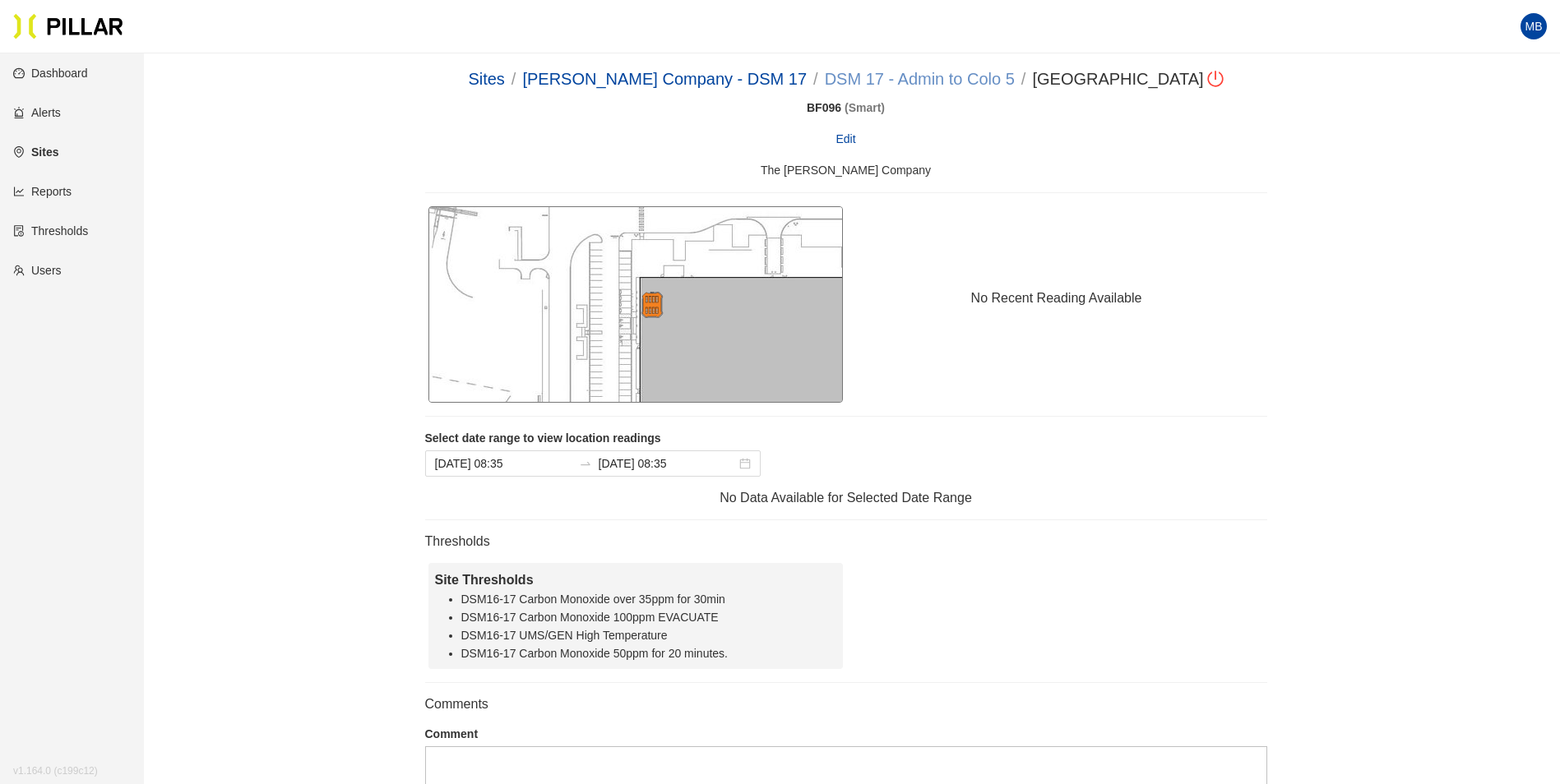
click at [954, 77] on link "DSM 17 - Admin to Colo 5" at bounding box center [920, 79] width 190 height 18
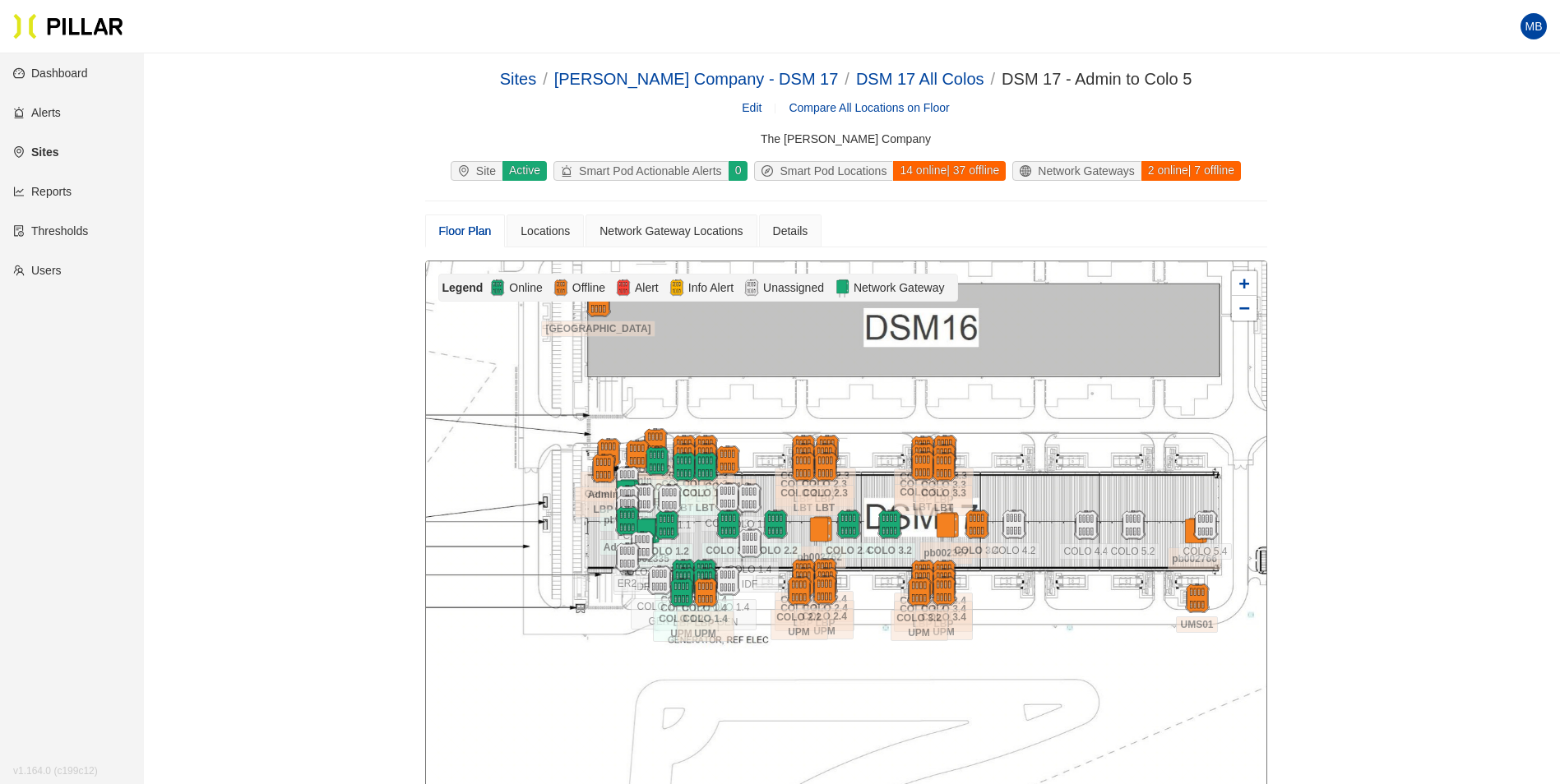
scroll to position [94, 0]
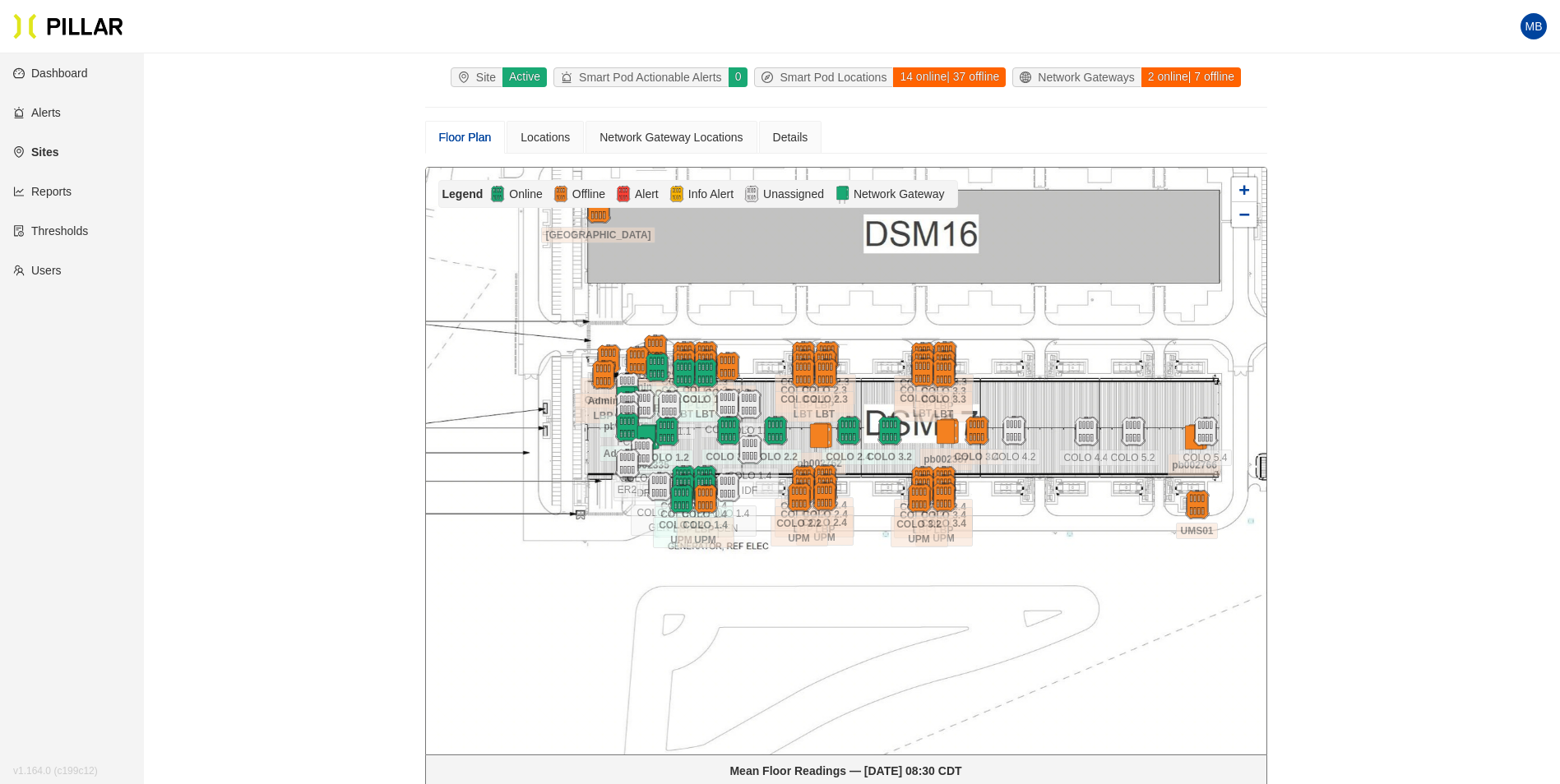
click at [462, 627] on div at bounding box center [845, 461] width 840 height 587
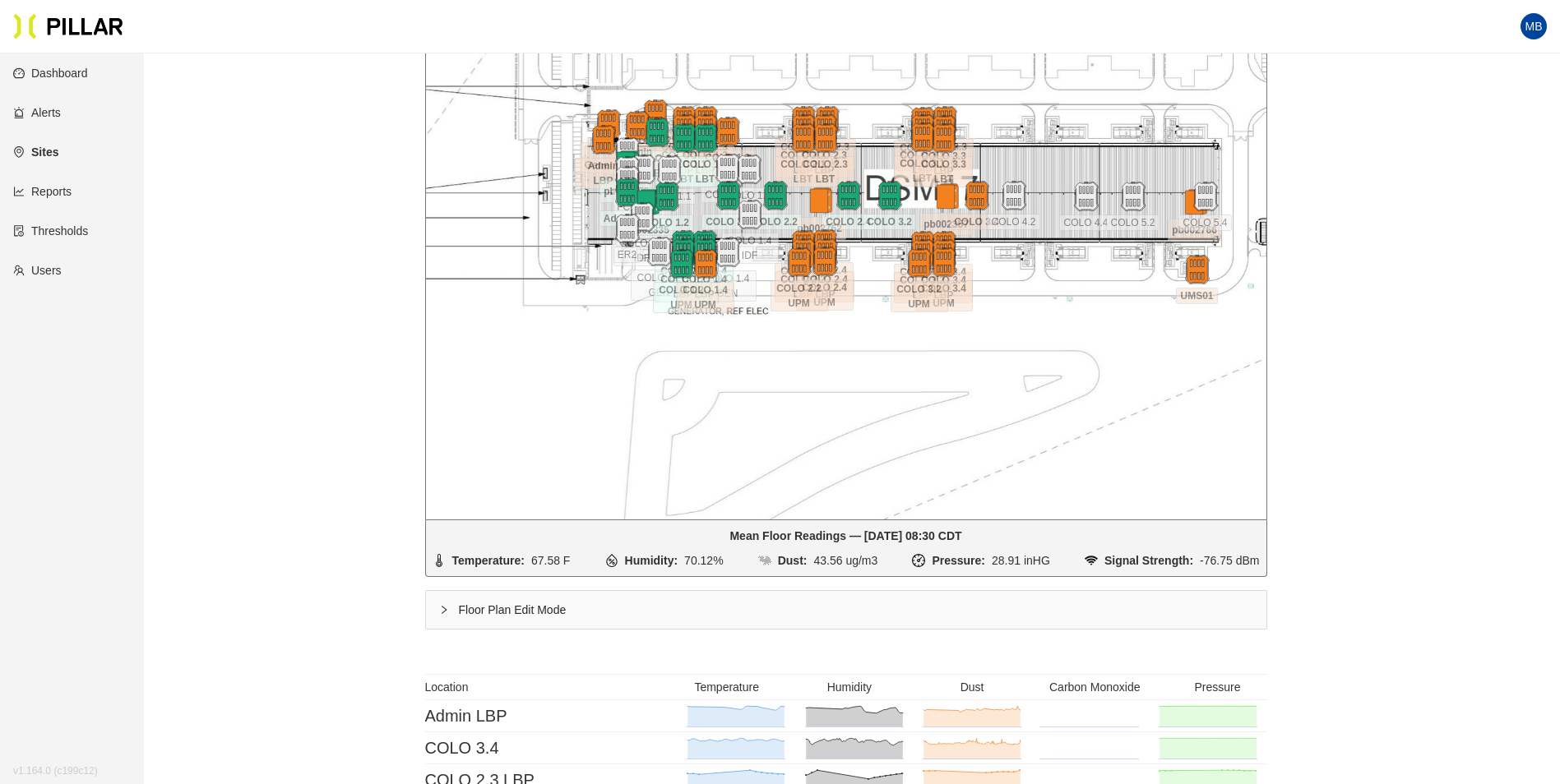
click at [464, 611] on div "Floor Plan Edit Mode" at bounding box center [845, 609] width 840 height 38
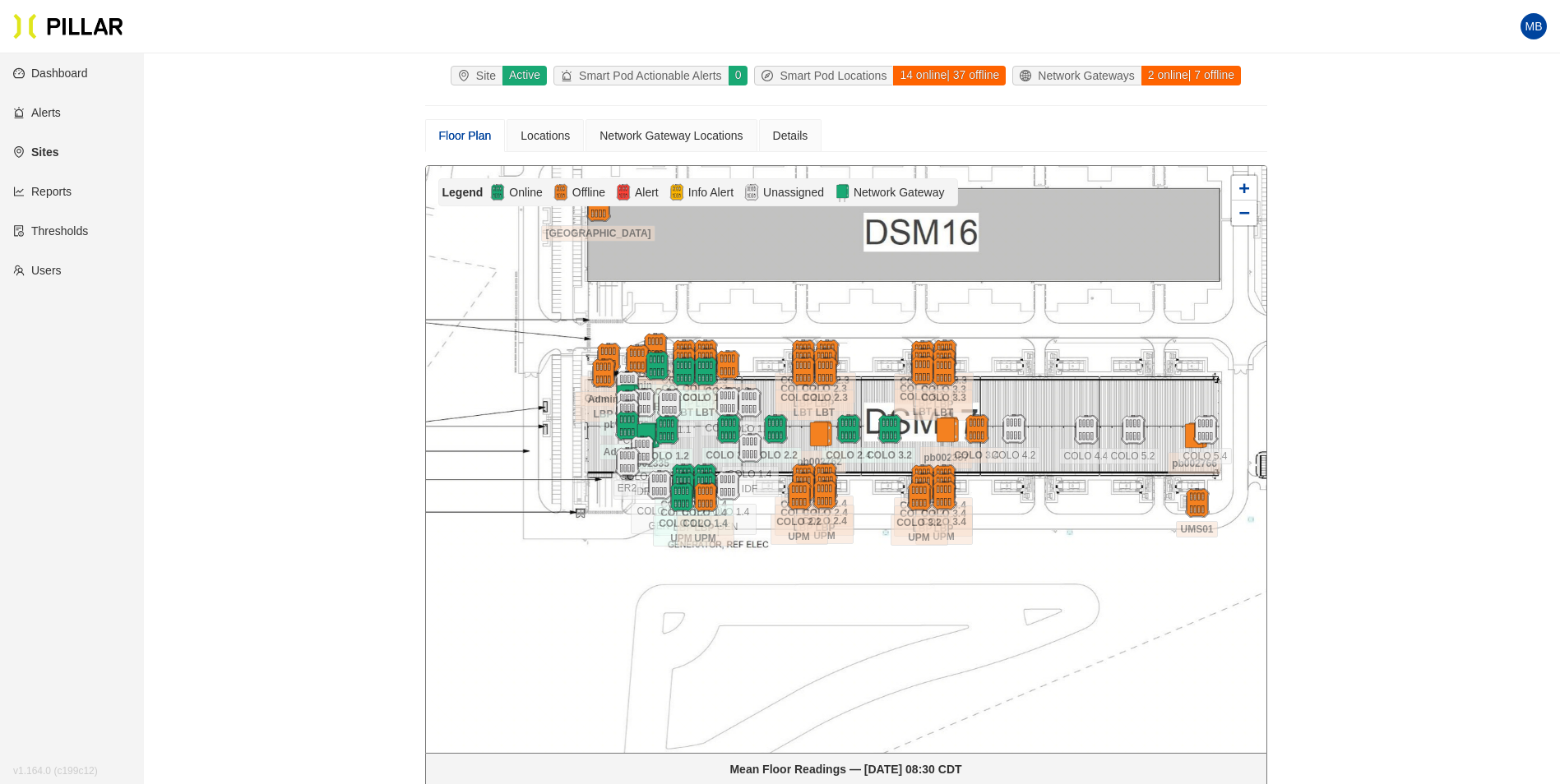
scroll to position [82, 0]
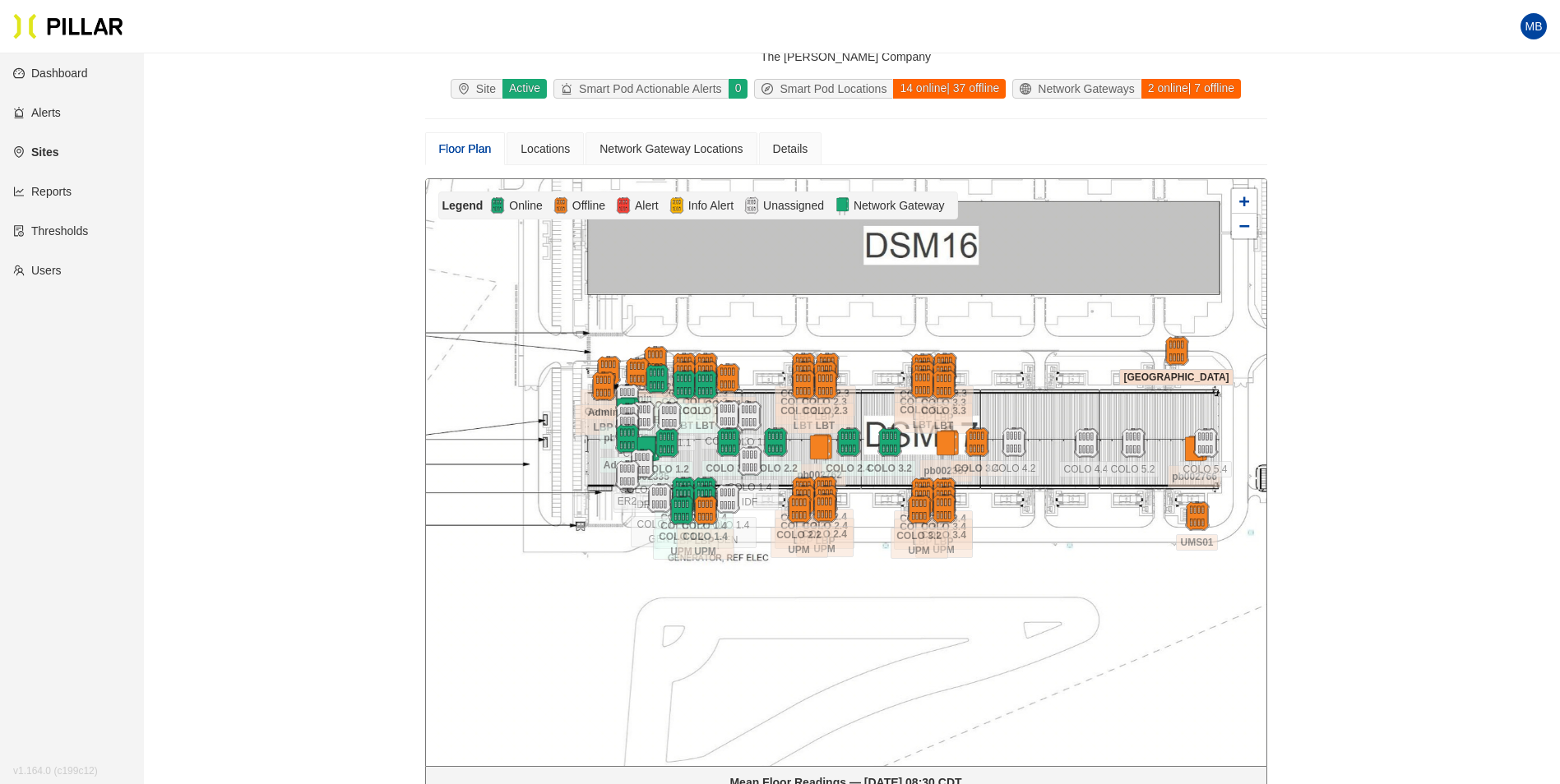
drag, startPoint x: 599, startPoint y: 237, endPoint x: 1177, endPoint y: 367, distance: 592.4
click at [1177, 367] on div "East Pumphouse" at bounding box center [1176, 376] width 57 height 20
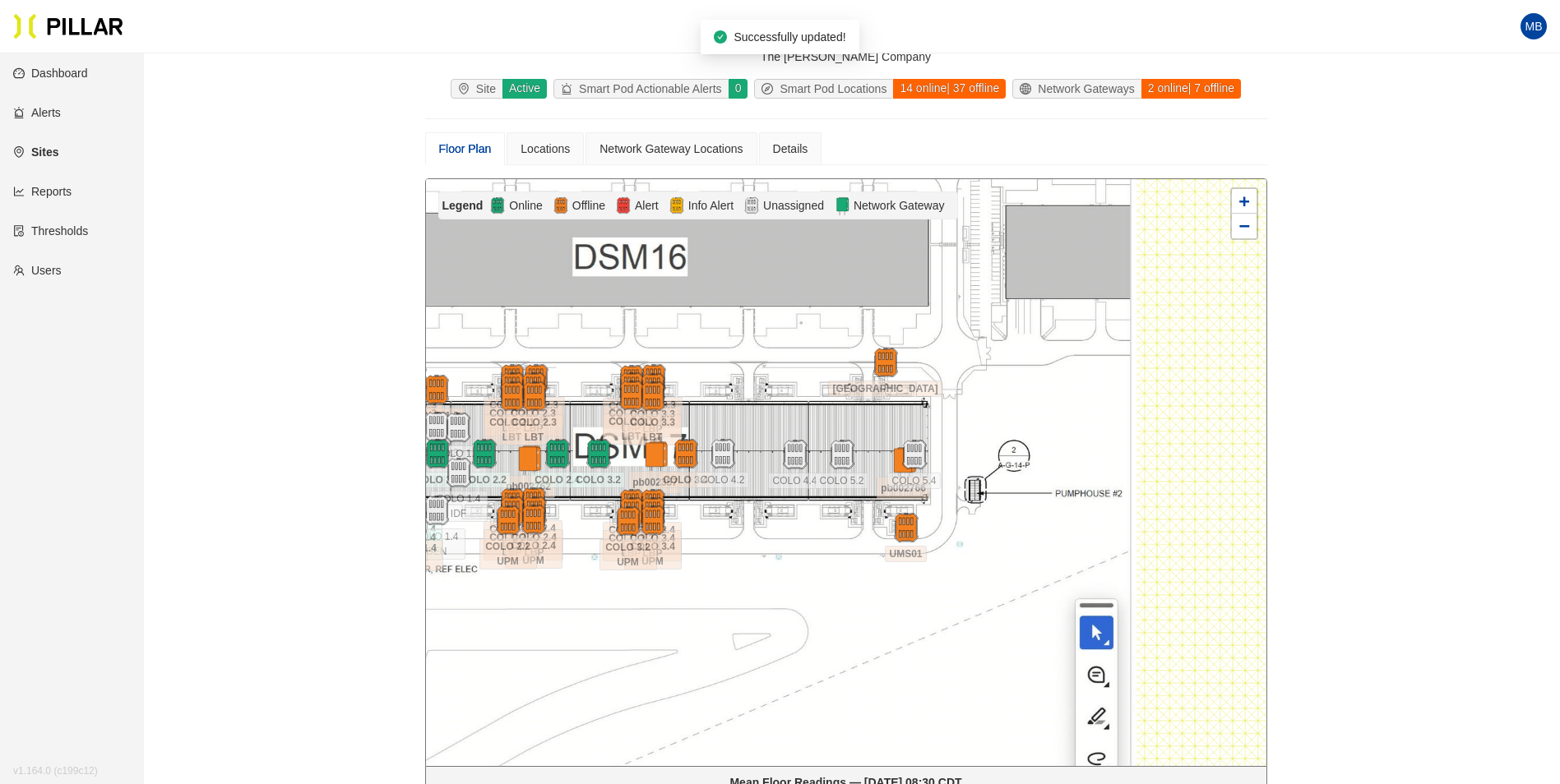
drag, startPoint x: 1099, startPoint y: 363, endPoint x: 819, endPoint y: 373, distance: 280.2
click at [808, 374] on div at bounding box center [845, 472] width 840 height 587
drag, startPoint x: 890, startPoint y: 363, endPoint x: 982, endPoint y: 490, distance: 156.8
click at [982, 490] on img at bounding box center [975, 488] width 35 height 35
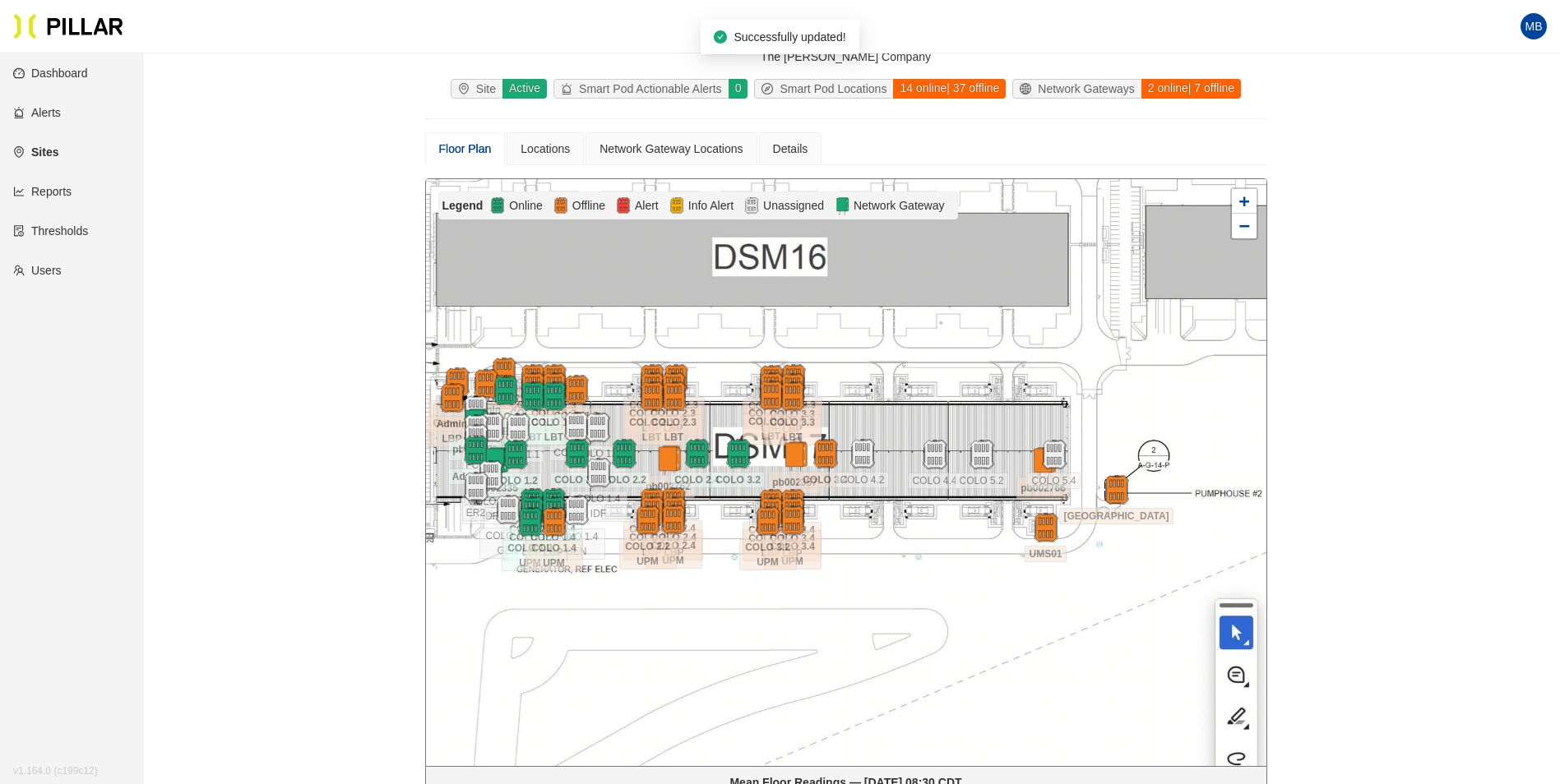
click at [1072, 360] on div at bounding box center [845, 472] width 840 height 587
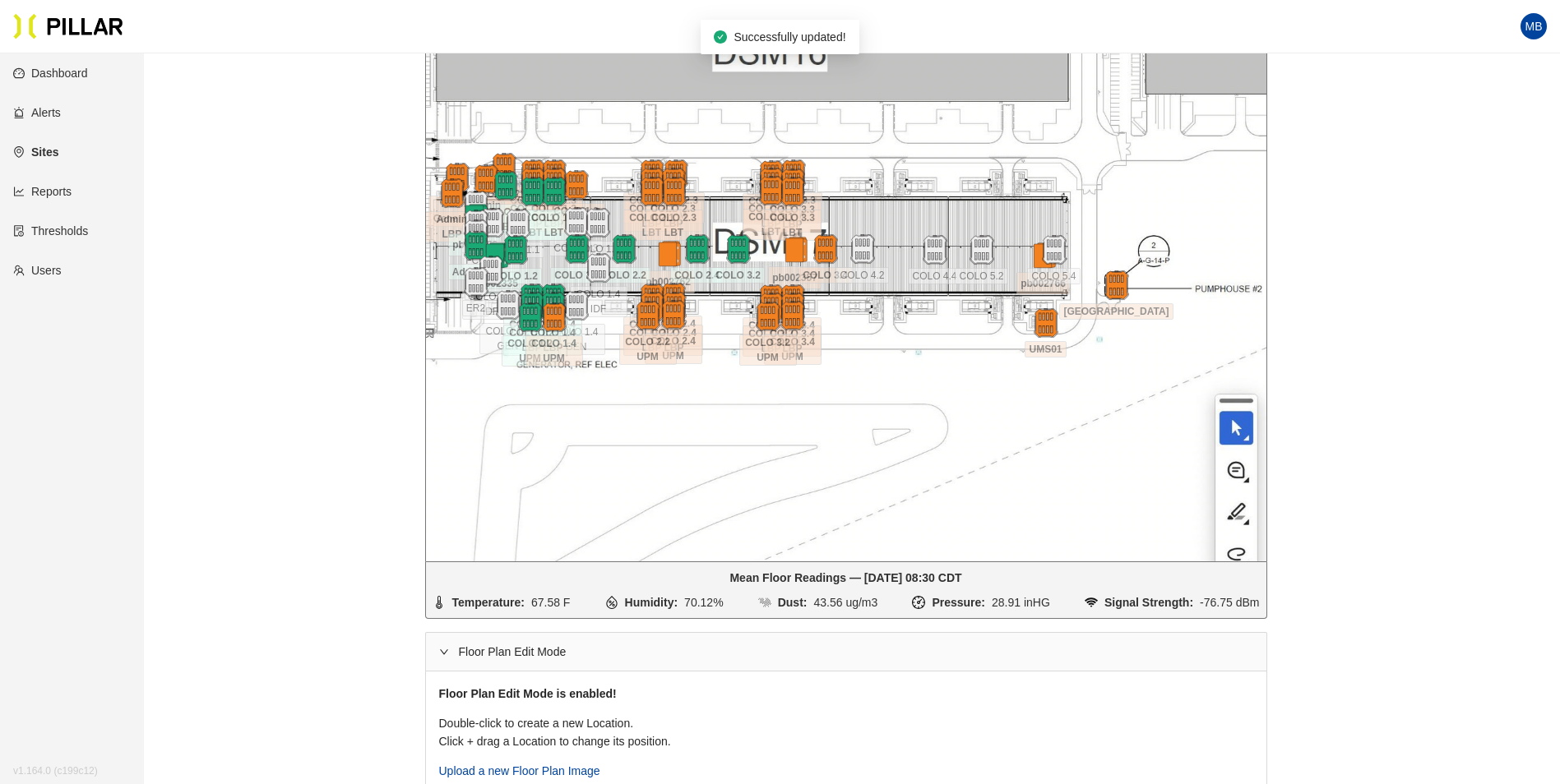
scroll to position [329, 0]
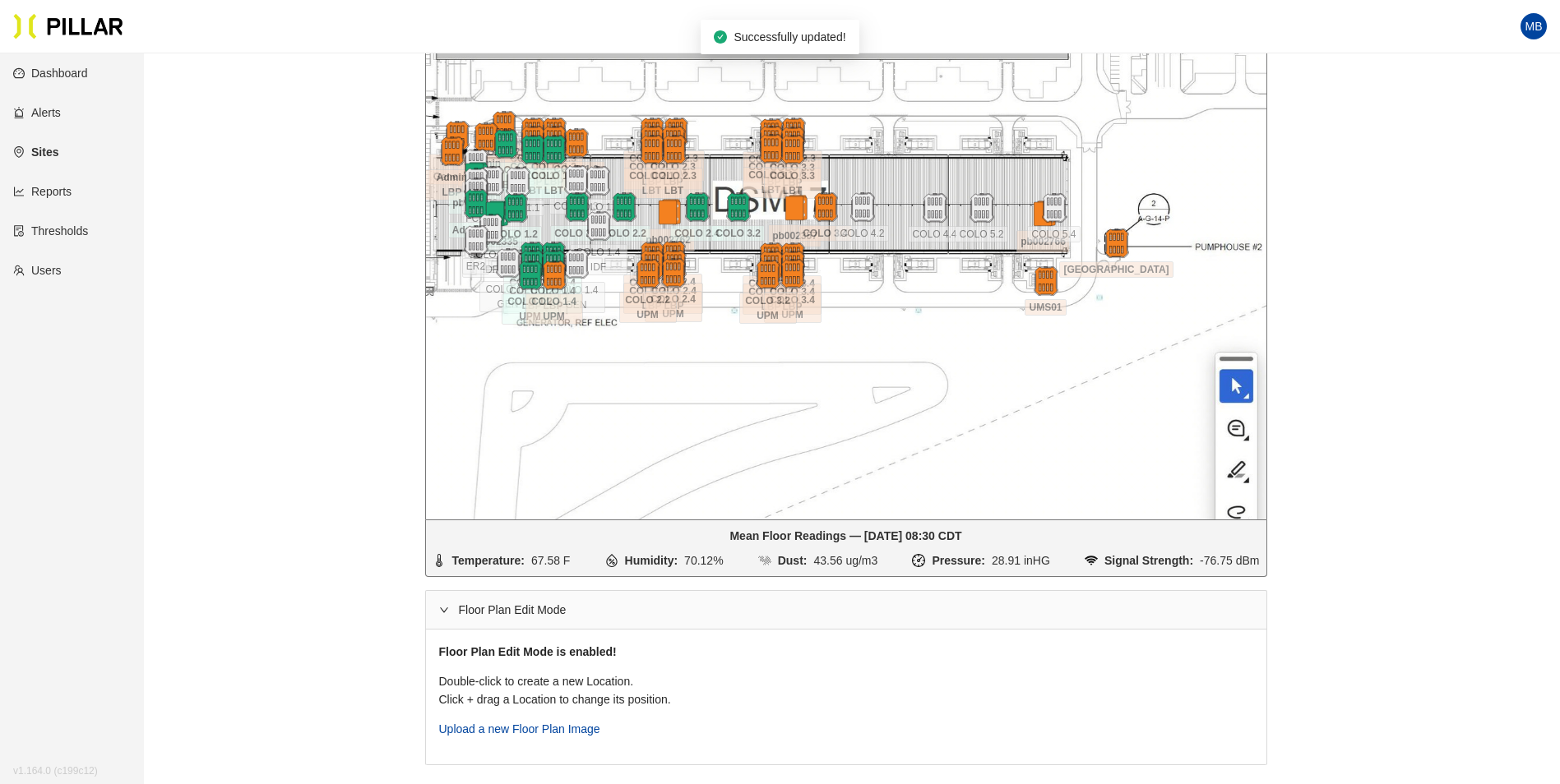
click at [470, 603] on div "Floor Plan Edit Mode" at bounding box center [845, 609] width 840 height 38
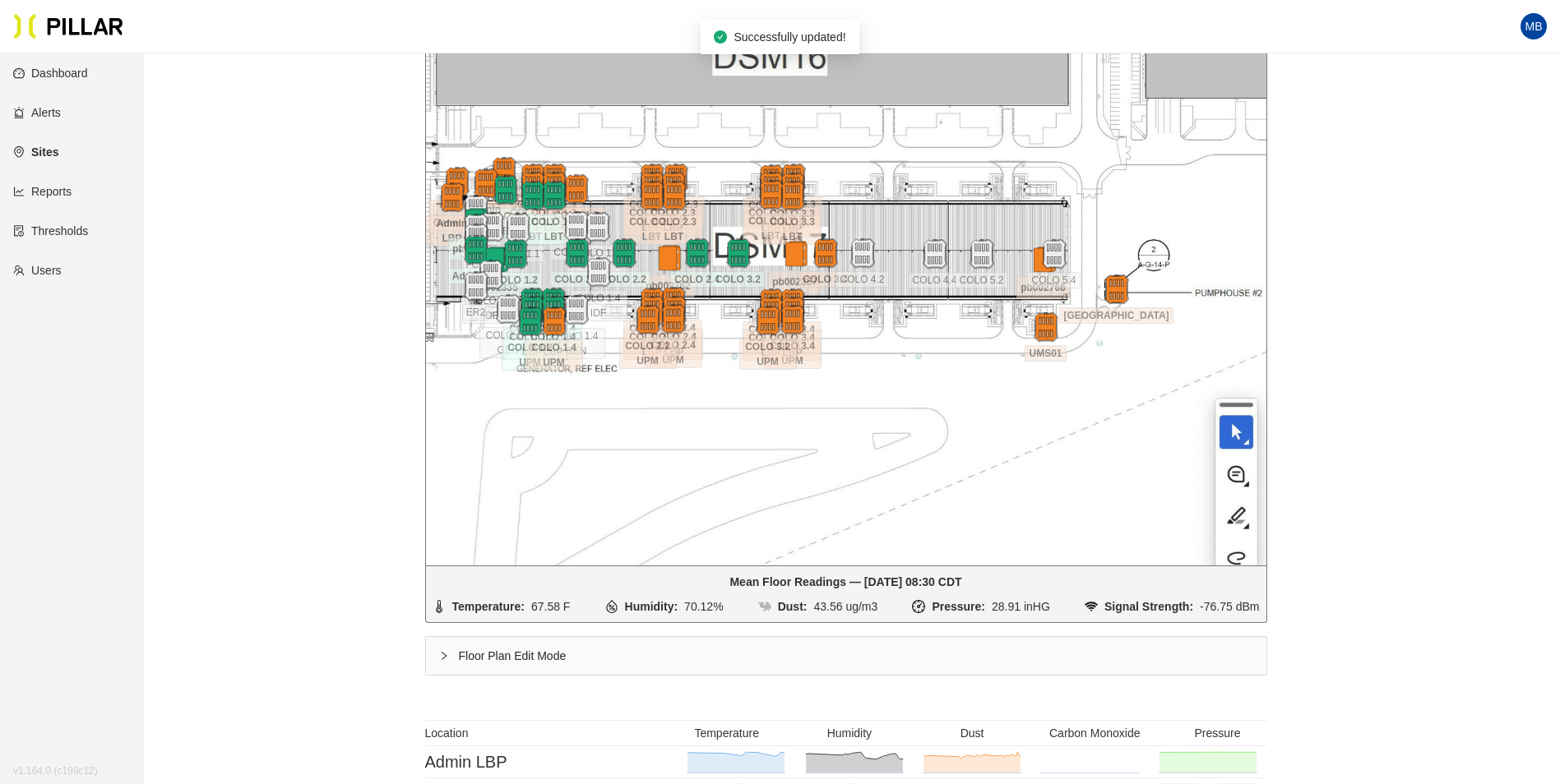
scroll to position [164, 0]
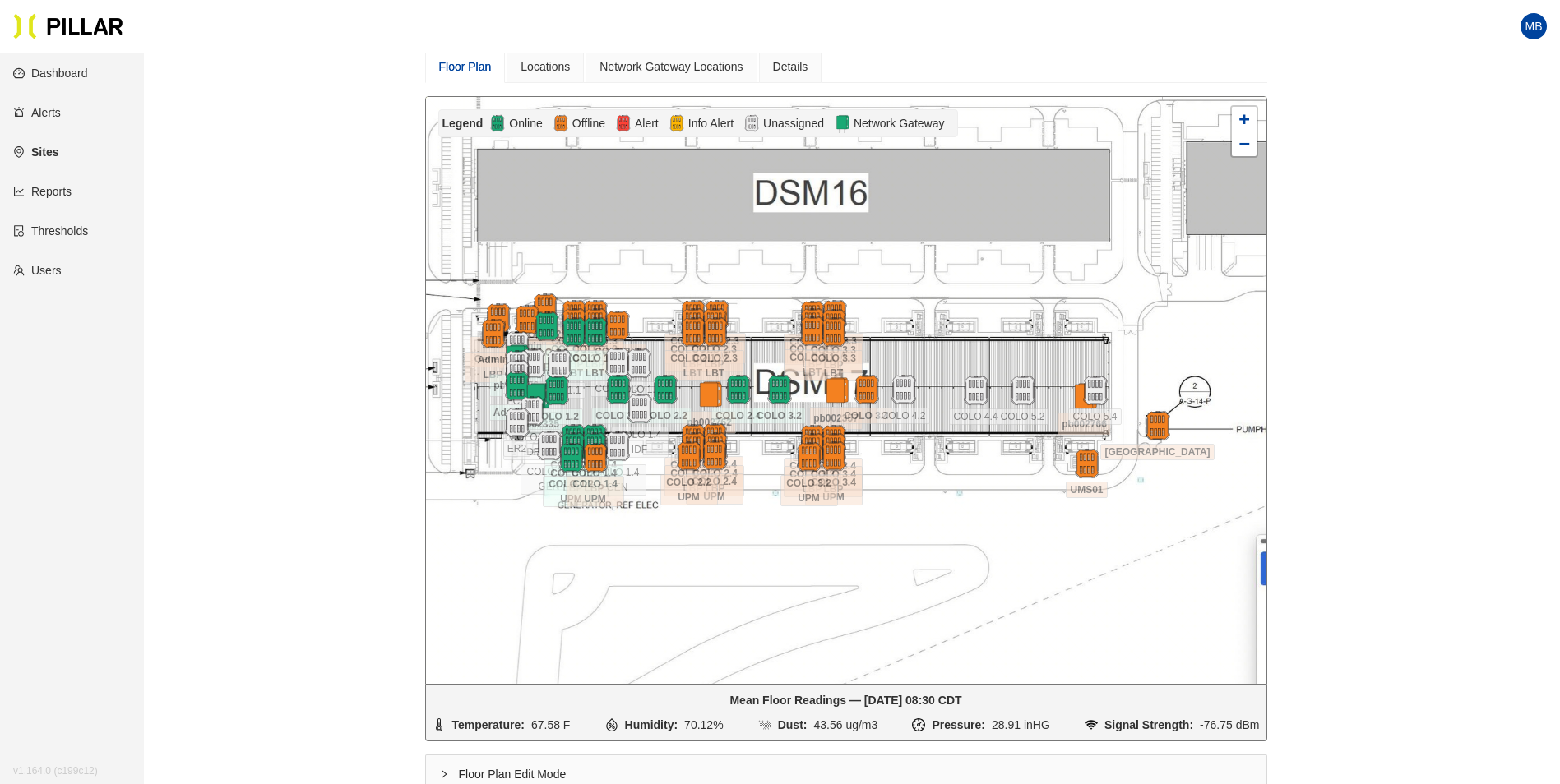
drag, startPoint x: 952, startPoint y: 257, endPoint x: 993, endPoint y: 275, distance: 44.8
click at [993, 275] on div at bounding box center [845, 390] width 840 height 587
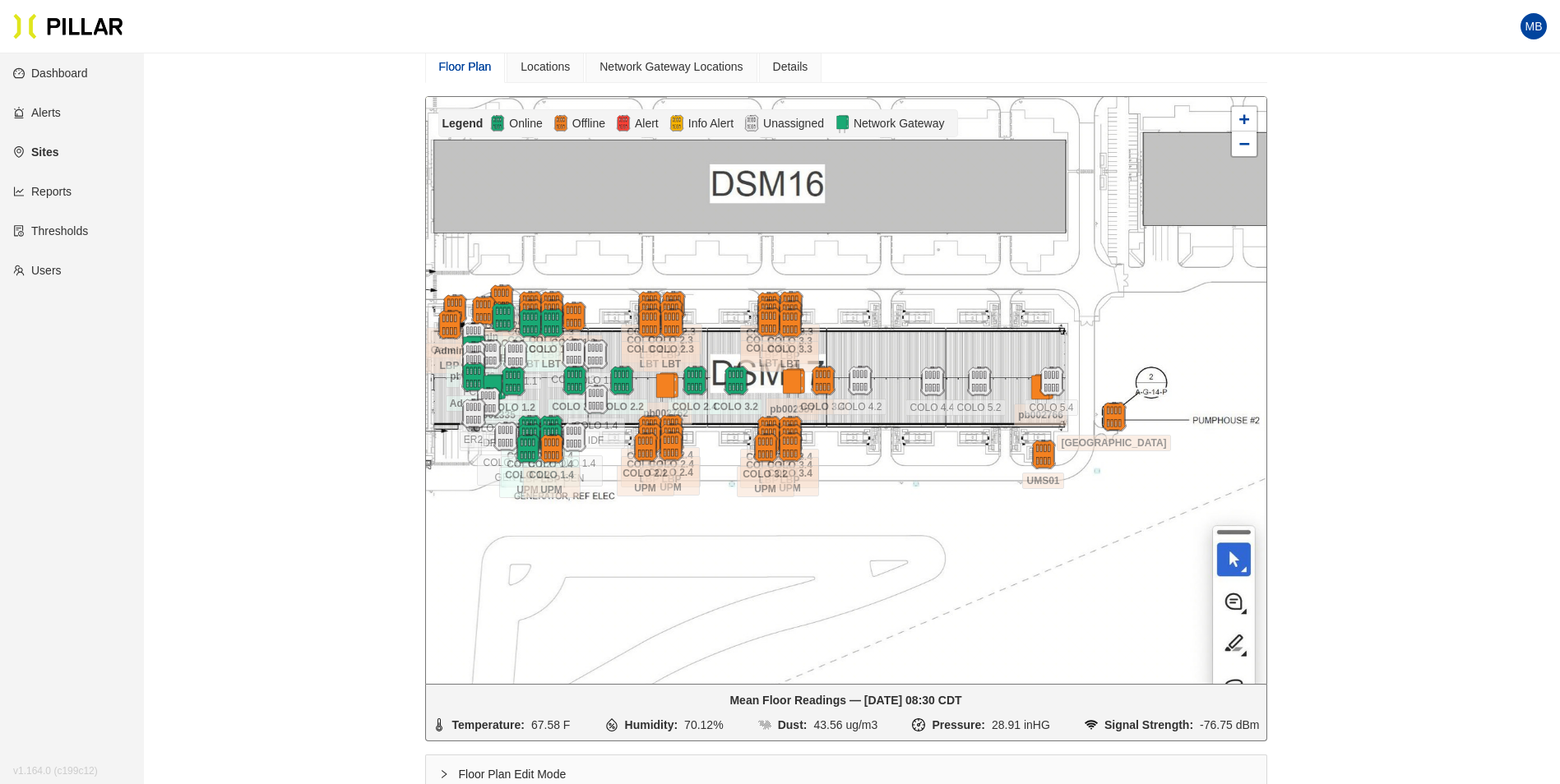
drag, startPoint x: 1030, startPoint y: 495, endPoint x: 986, endPoint y: 485, distance: 45.1
click at [986, 486] on div at bounding box center [845, 390] width 840 height 587
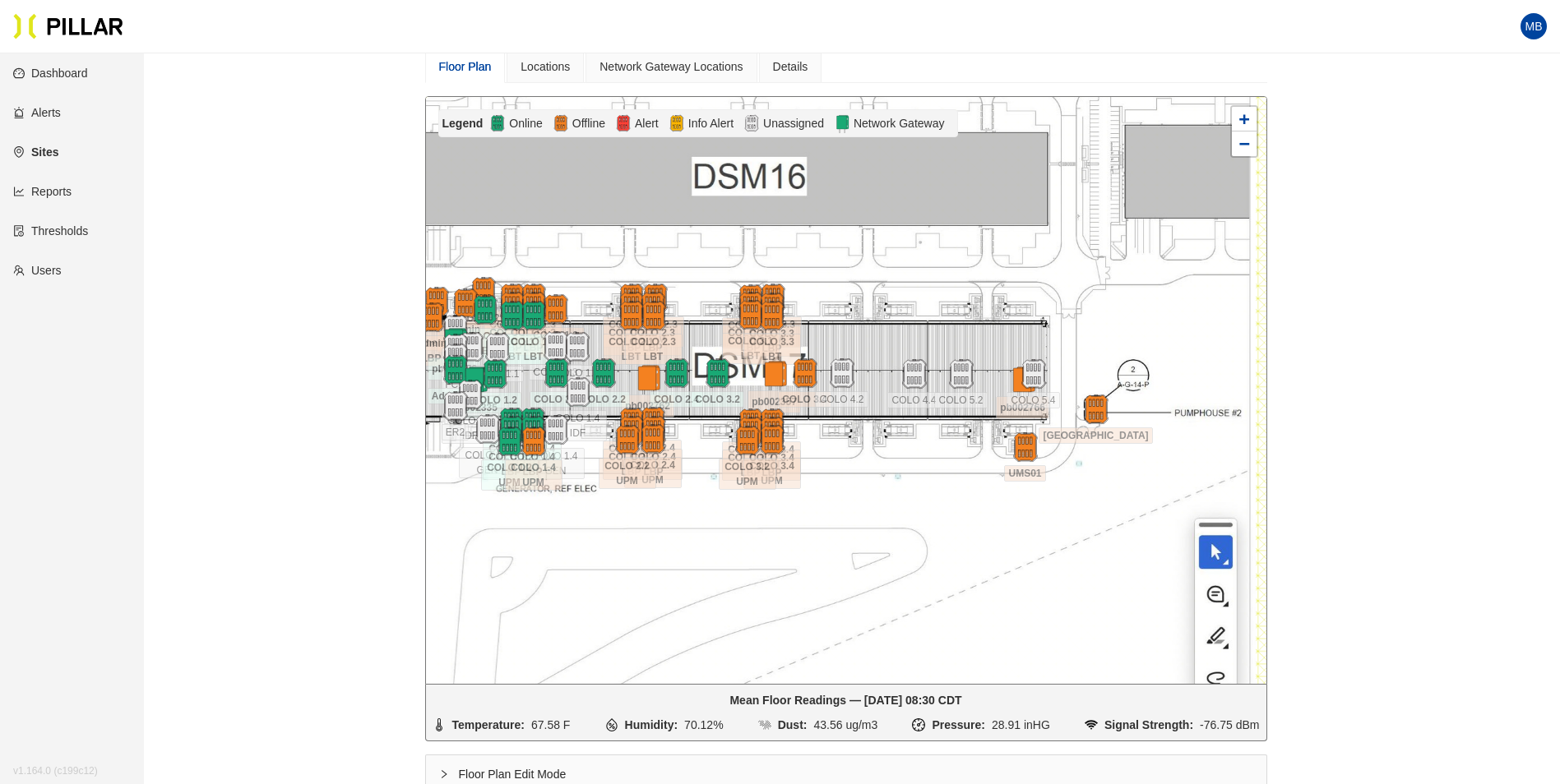
drag, startPoint x: 984, startPoint y: 478, endPoint x: 965, endPoint y: 470, distance: 20.6
click at [965, 470] on div at bounding box center [845, 390] width 840 height 587
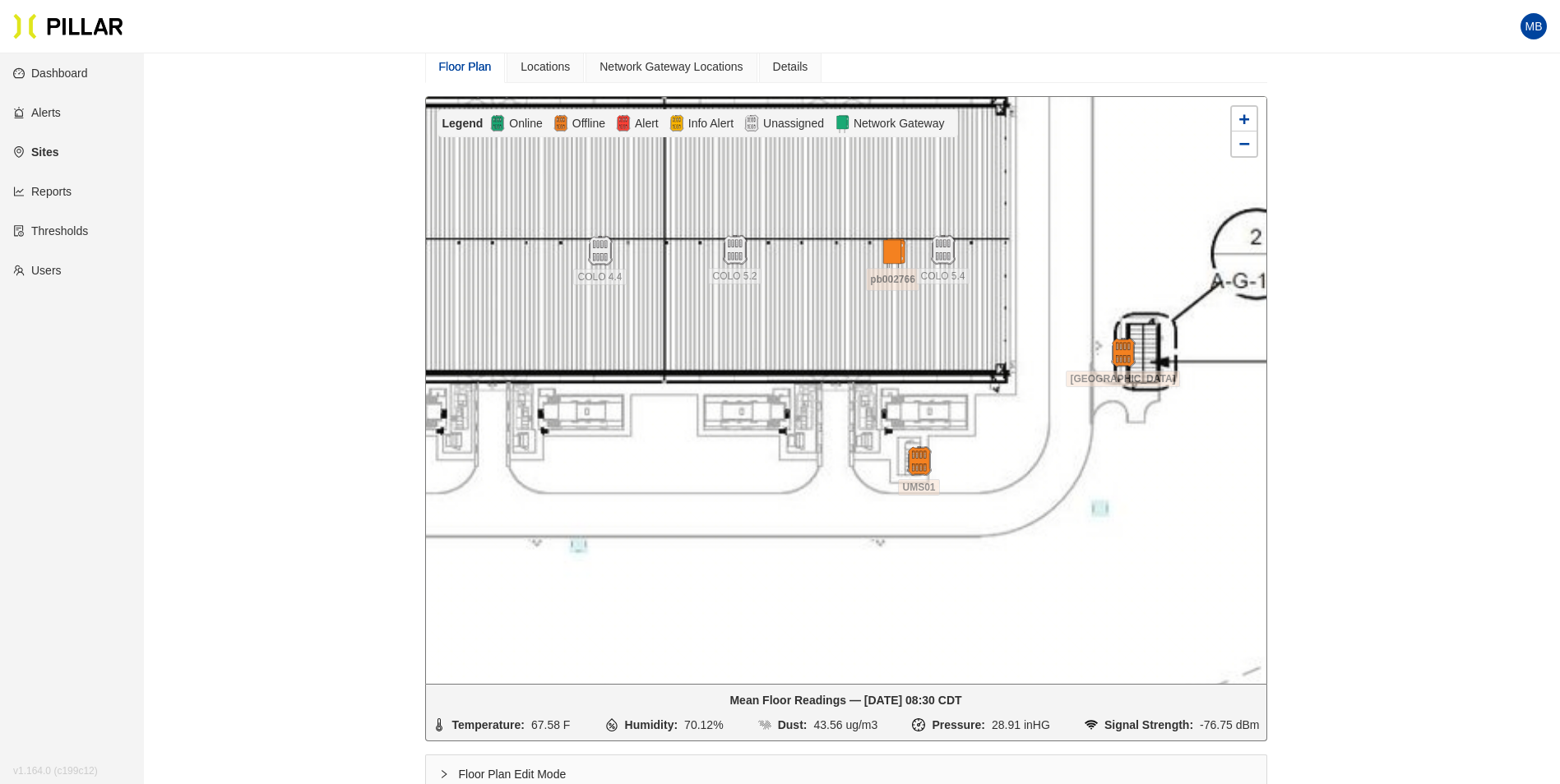
drag, startPoint x: 1077, startPoint y: 324, endPoint x: 890, endPoint y: 362, distance: 190.8
click at [890, 362] on div at bounding box center [845, 390] width 840 height 587
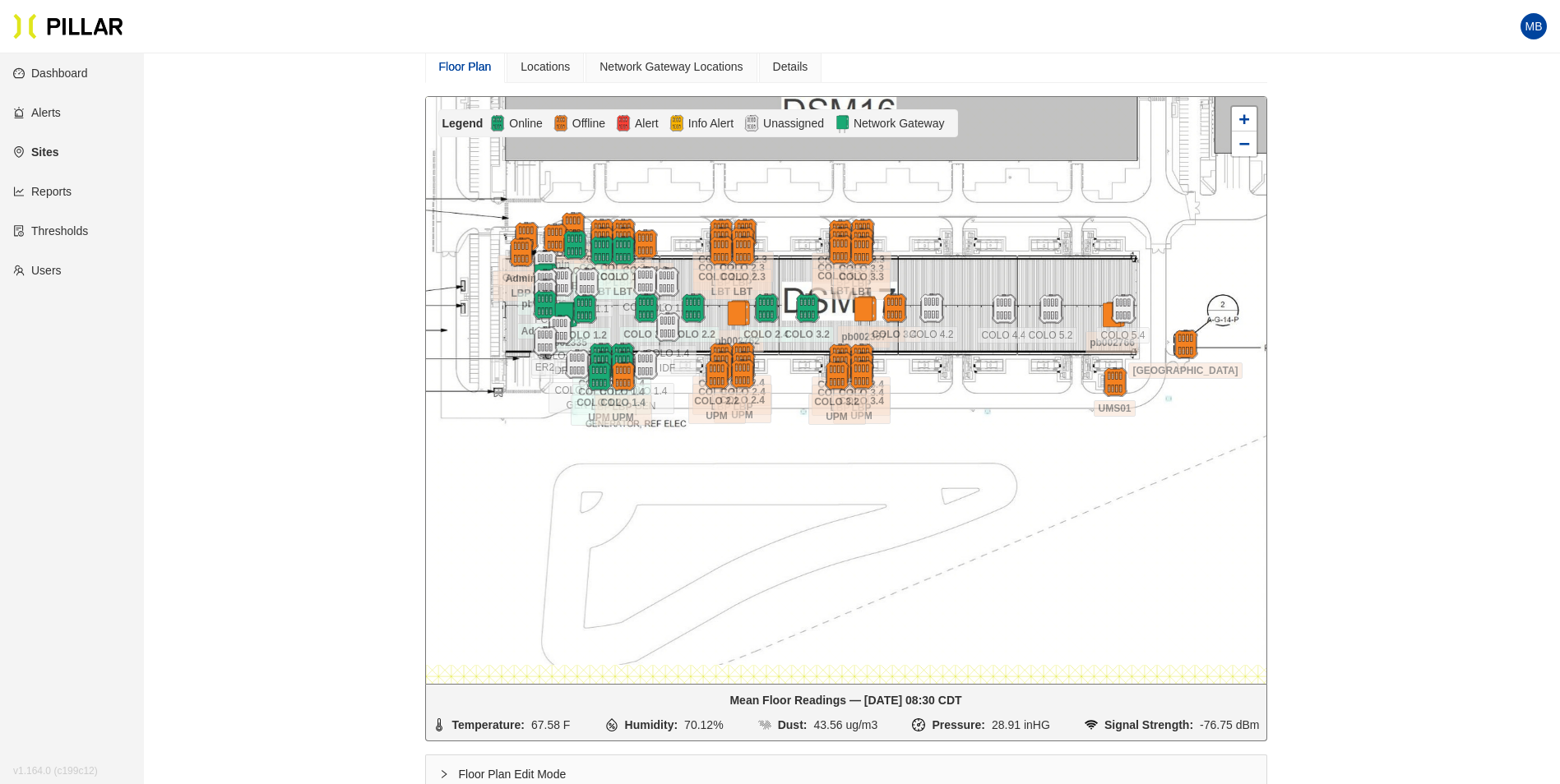
drag, startPoint x: 768, startPoint y: 435, endPoint x: 969, endPoint y: 421, distance: 201.5
click at [969, 421] on div at bounding box center [845, 390] width 840 height 587
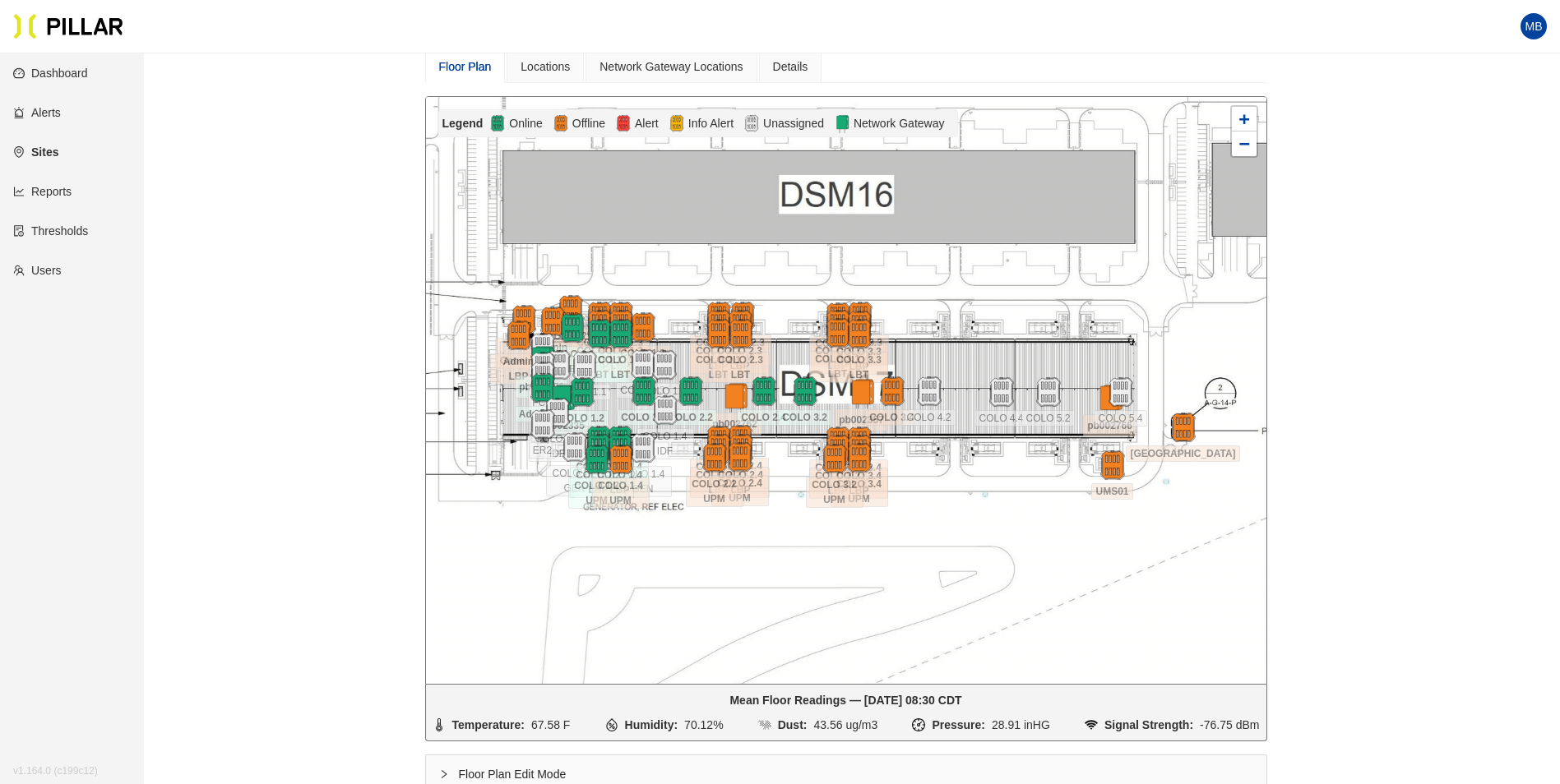
drag, startPoint x: 855, startPoint y: 572, endPoint x: 842, endPoint y: 659, distance: 88.0
click at [842, 659] on div at bounding box center [845, 390] width 840 height 587
drag, startPoint x: 1536, startPoint y: 272, endPoint x: 1487, endPoint y: 256, distance: 51.5
